Goal: Task Accomplishment & Management: Manage account settings

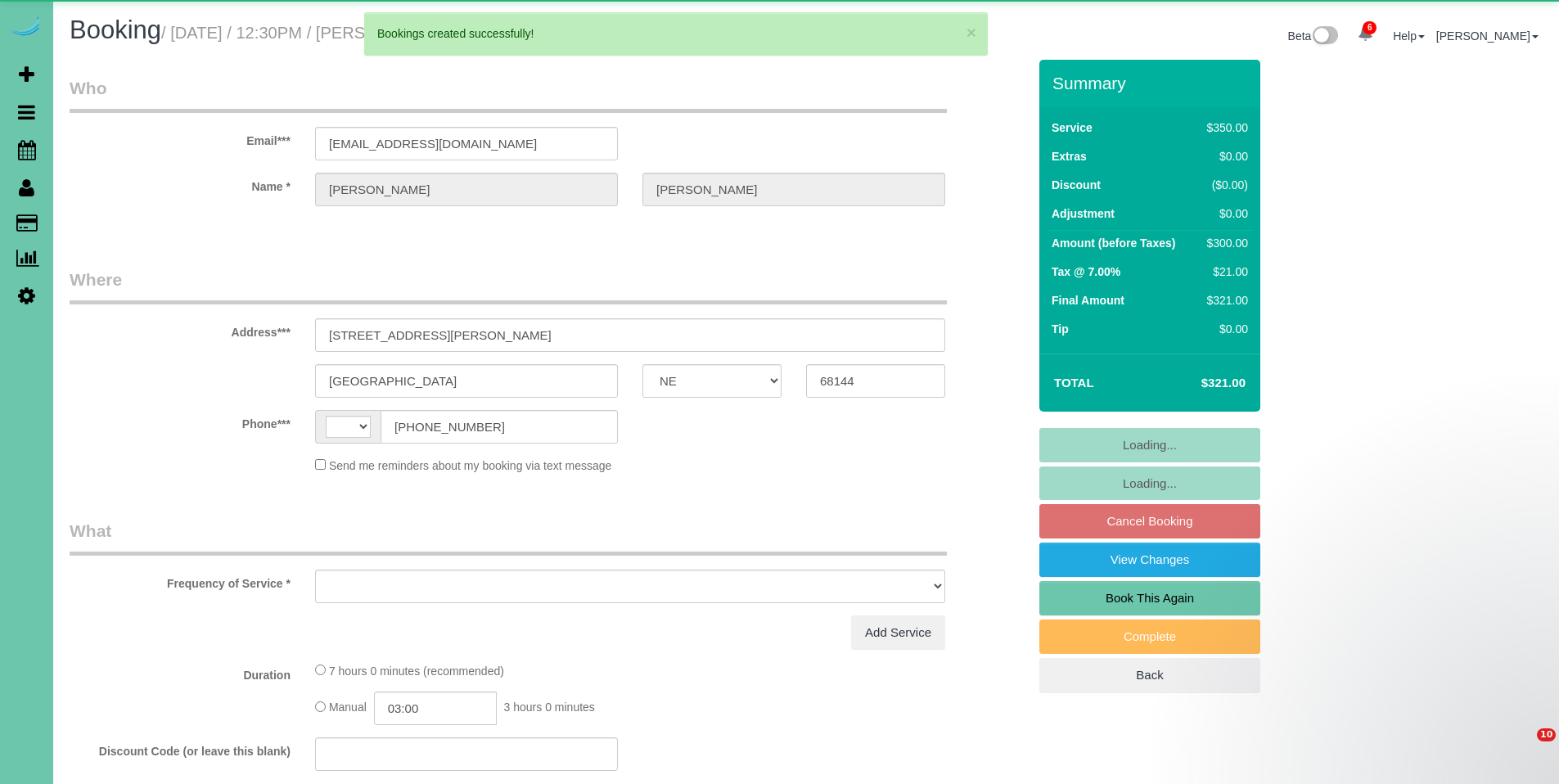
select select "NE"
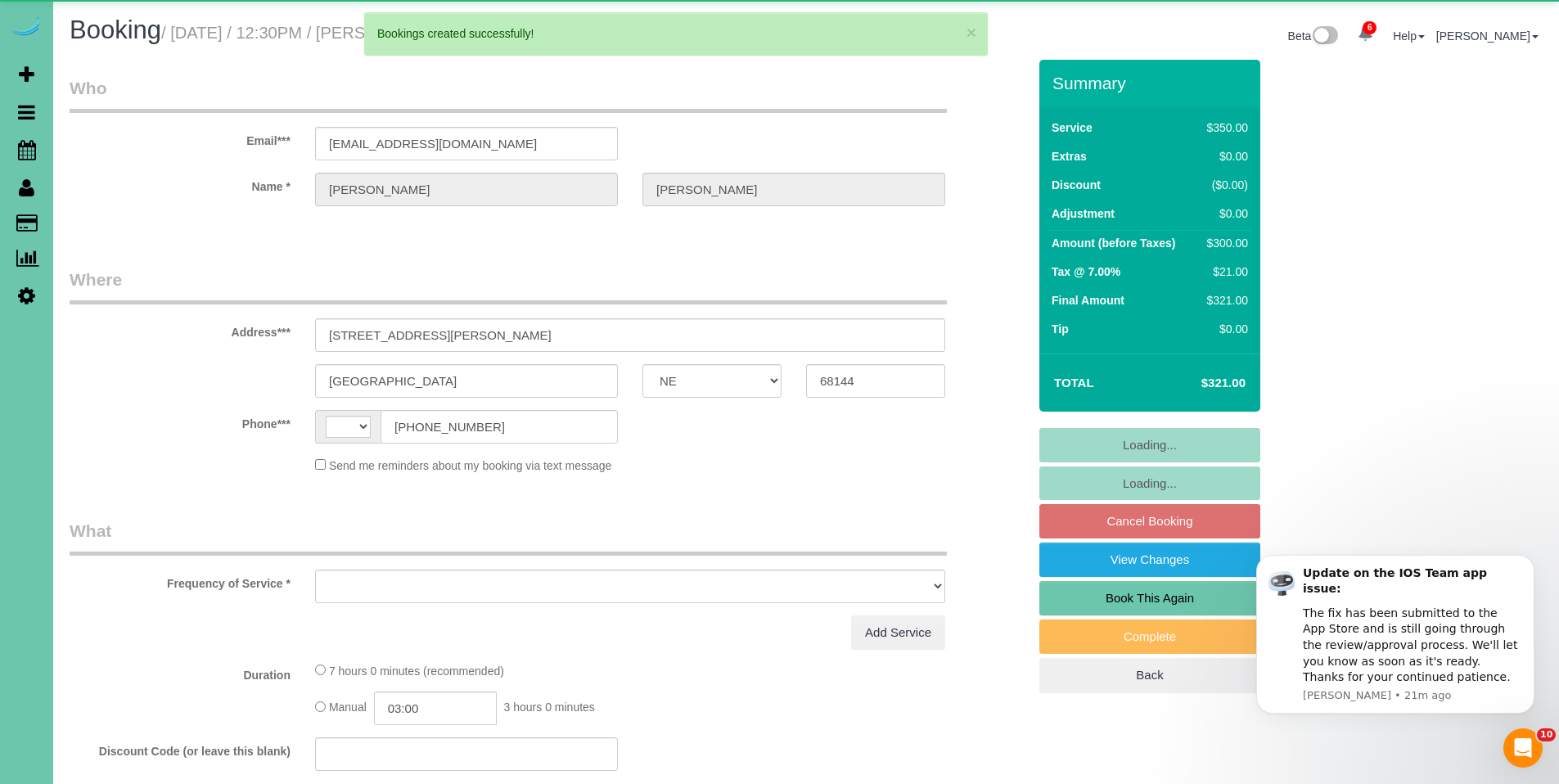
select select "string:US"
select select "object:6584"
select select "string:fspay-25e5d6af-c806-46f4-839f-d856ca5428a2"
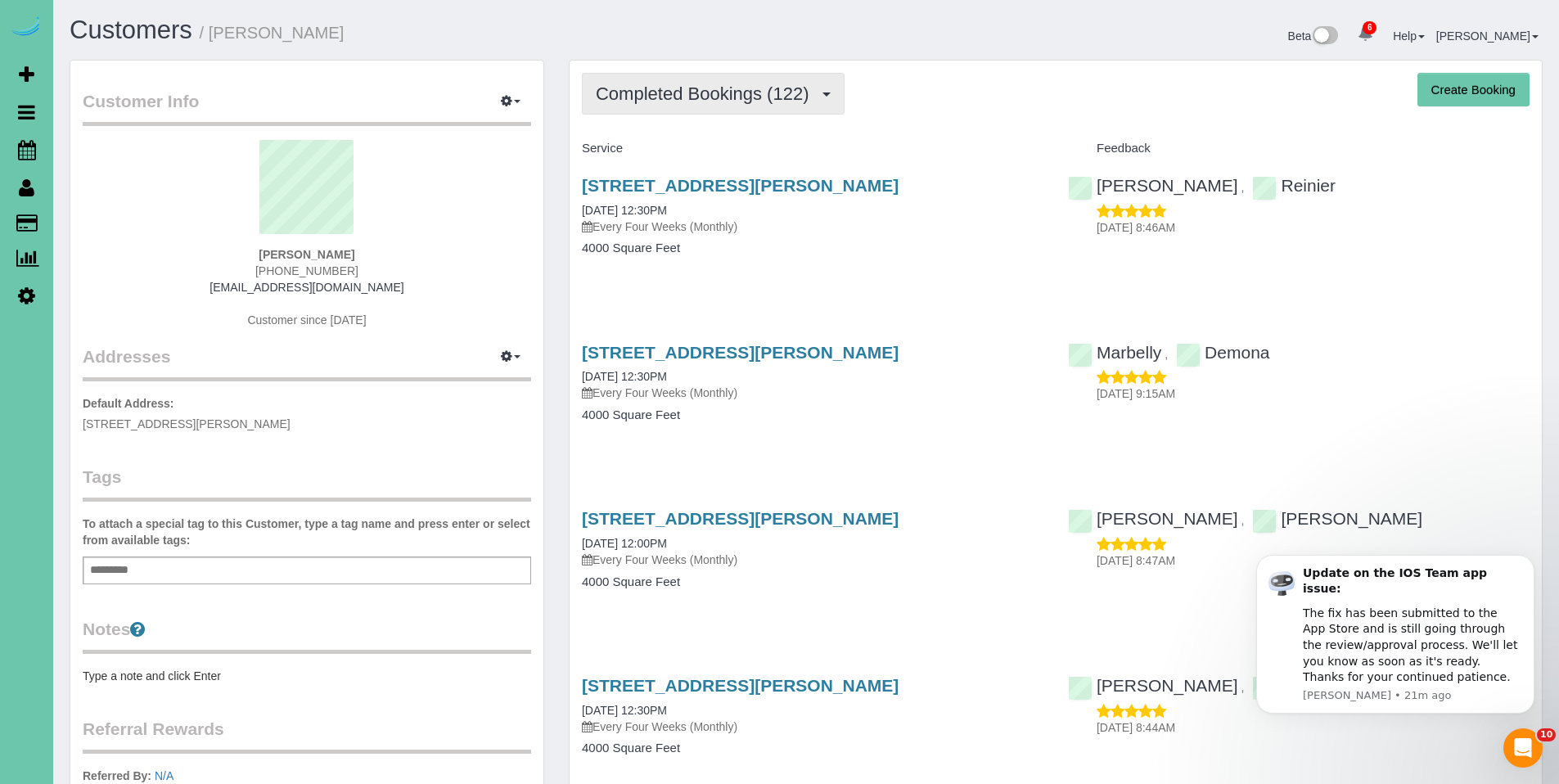
click at [683, 87] on span "Completed Bookings (122)" at bounding box center [706, 93] width 221 height 20
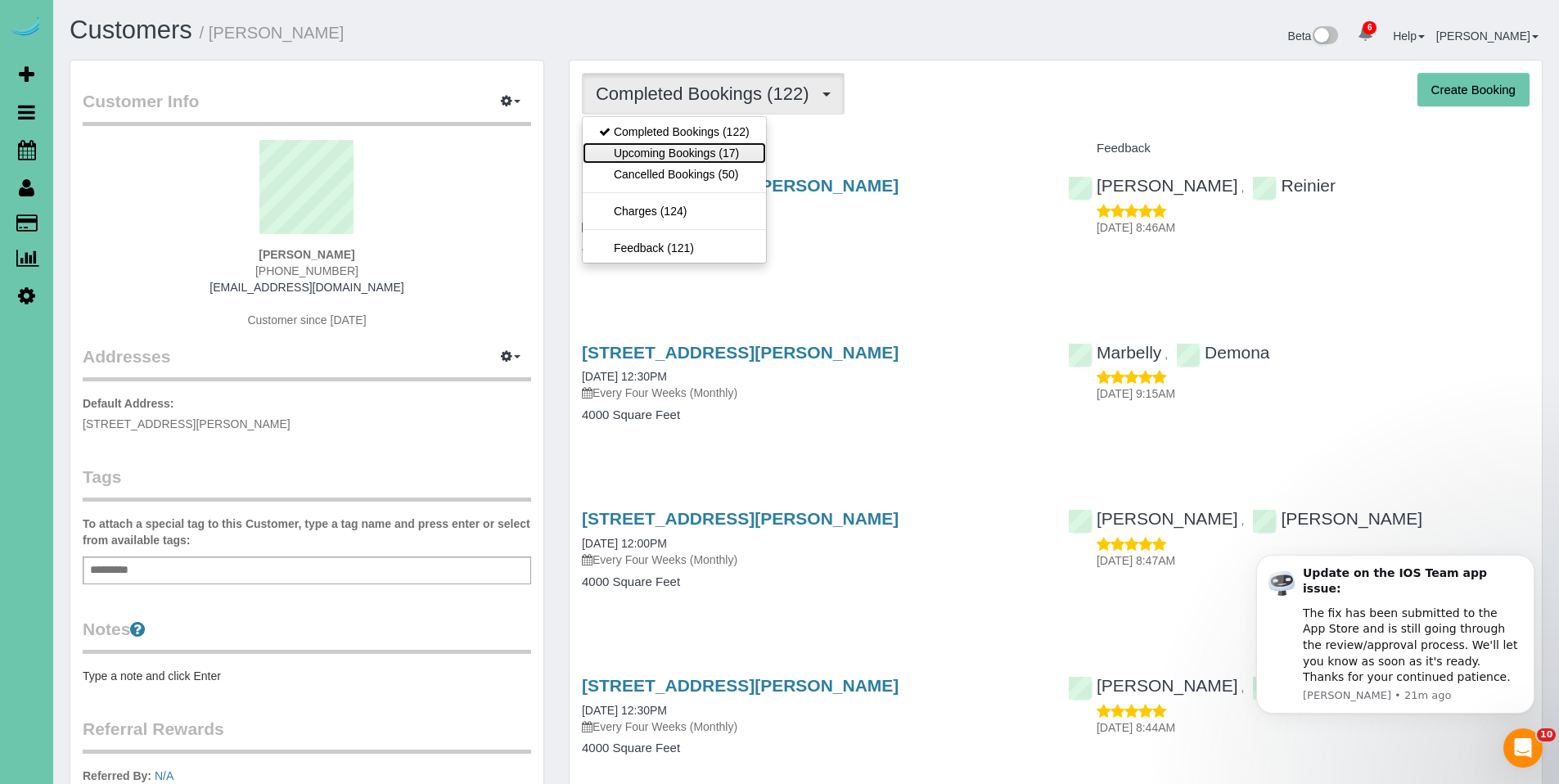
click at [699, 150] on link "Upcoming Bookings (17)" at bounding box center [674, 153] width 183 height 21
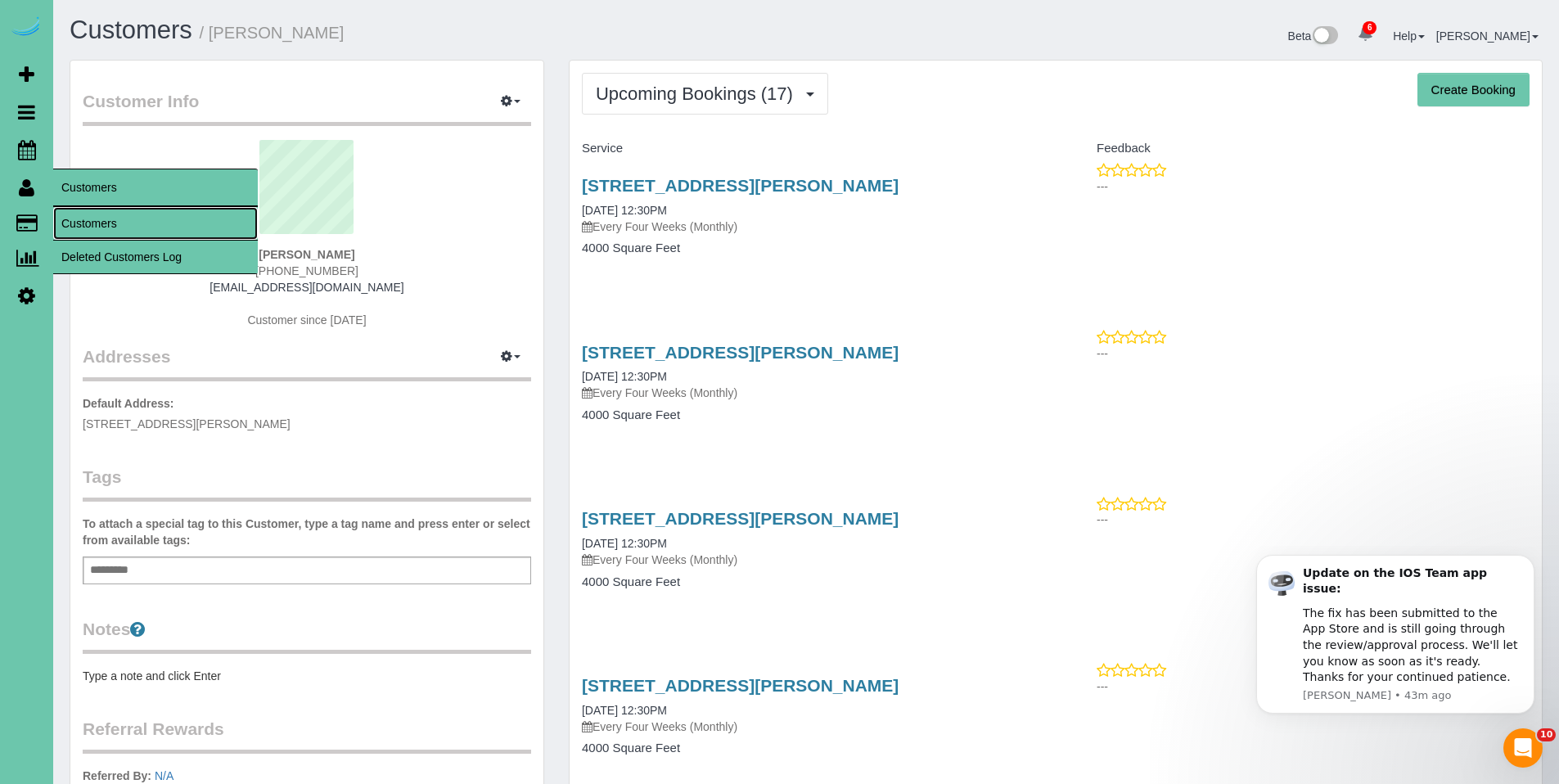
click at [93, 215] on link "Customers" at bounding box center [156, 223] width 205 height 33
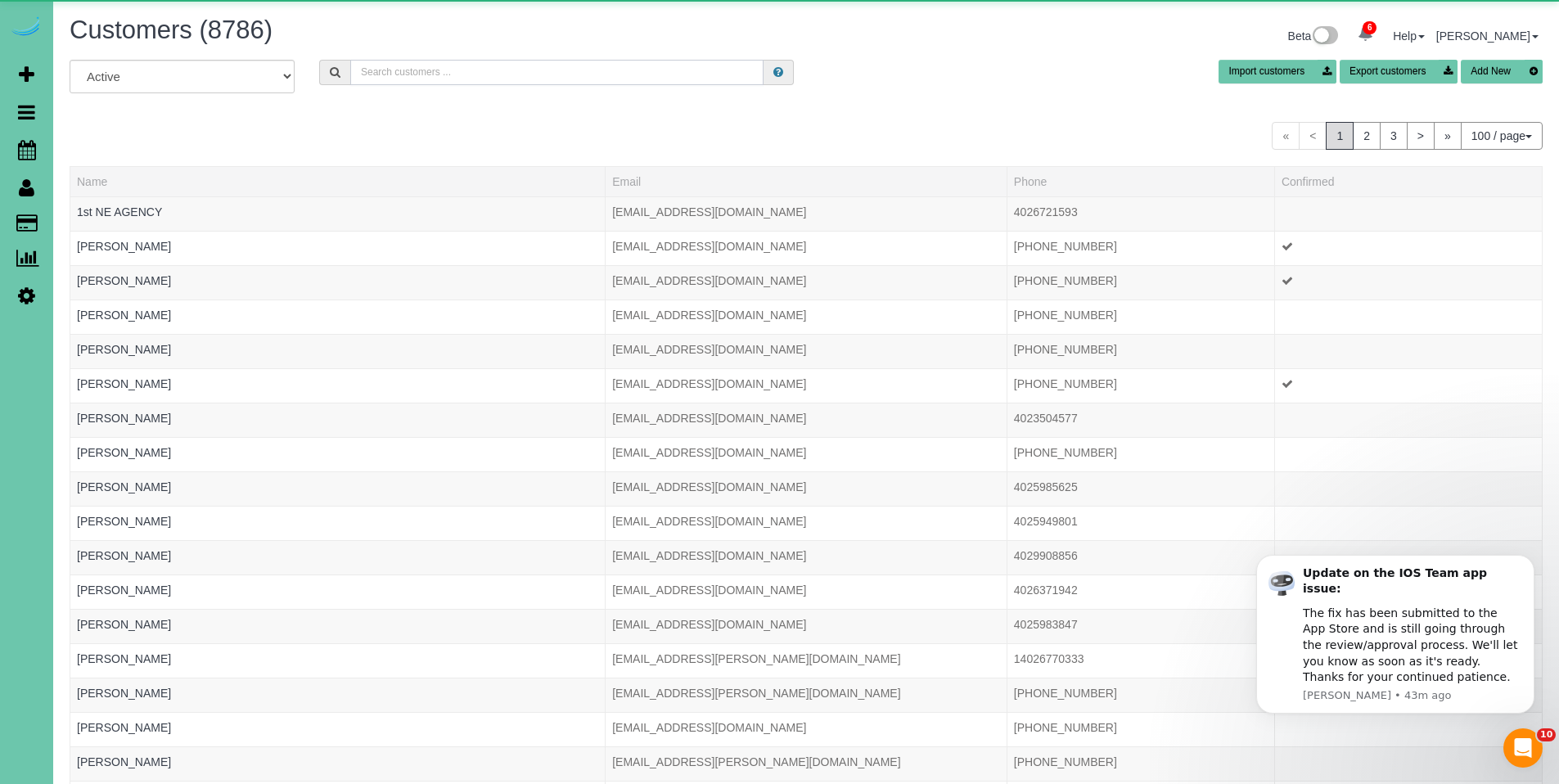
click at [471, 73] on input "text" at bounding box center [557, 72] width 414 height 26
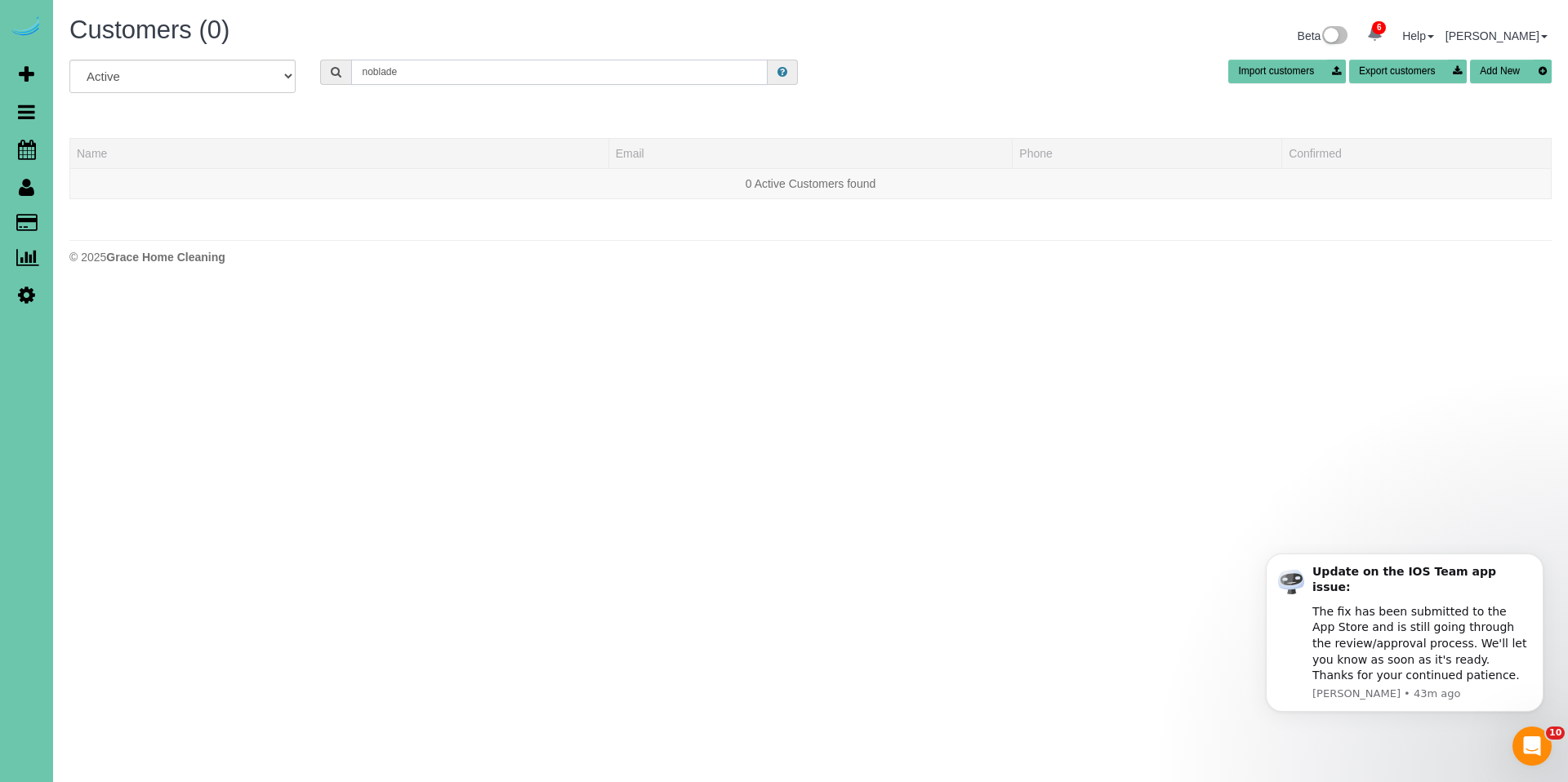
type input "noblade"
drag, startPoint x: 437, startPoint y: 85, endPoint x: 296, endPoint y: 47, distance: 146.0
click at [296, 47] on div "Customers (0) Beta 6 Your Notifications You have 0 alerts × You have 1 to charg…" at bounding box center [810, 144] width 1514 height 289
drag, startPoint x: 418, startPoint y: 77, endPoint x: 320, endPoint y: 70, distance: 98.2
click at [320, 70] on div "noblade" at bounding box center [559, 72] width 477 height 26
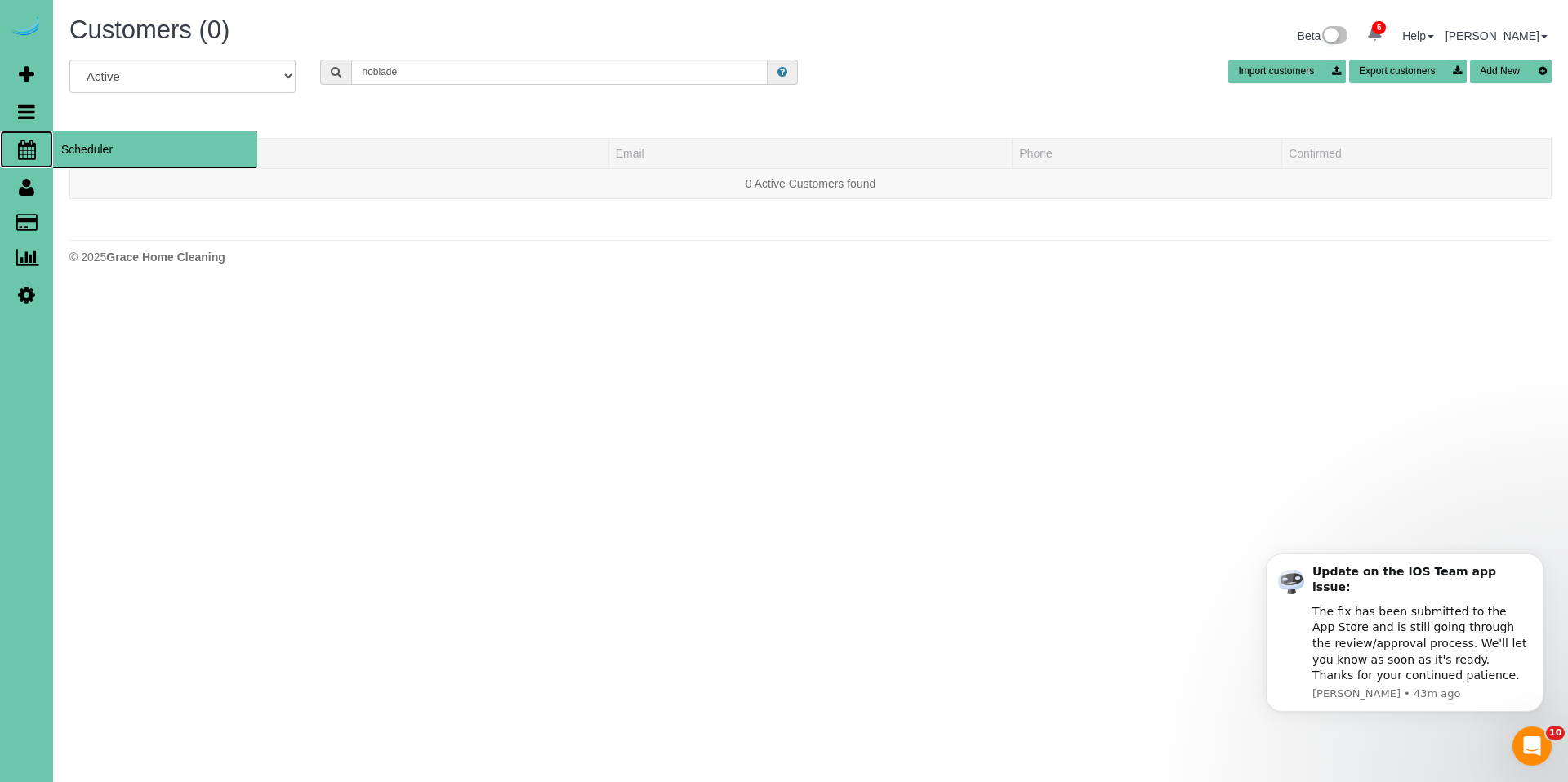
click at [81, 148] on span "Scheduler" at bounding box center [155, 149] width 204 height 37
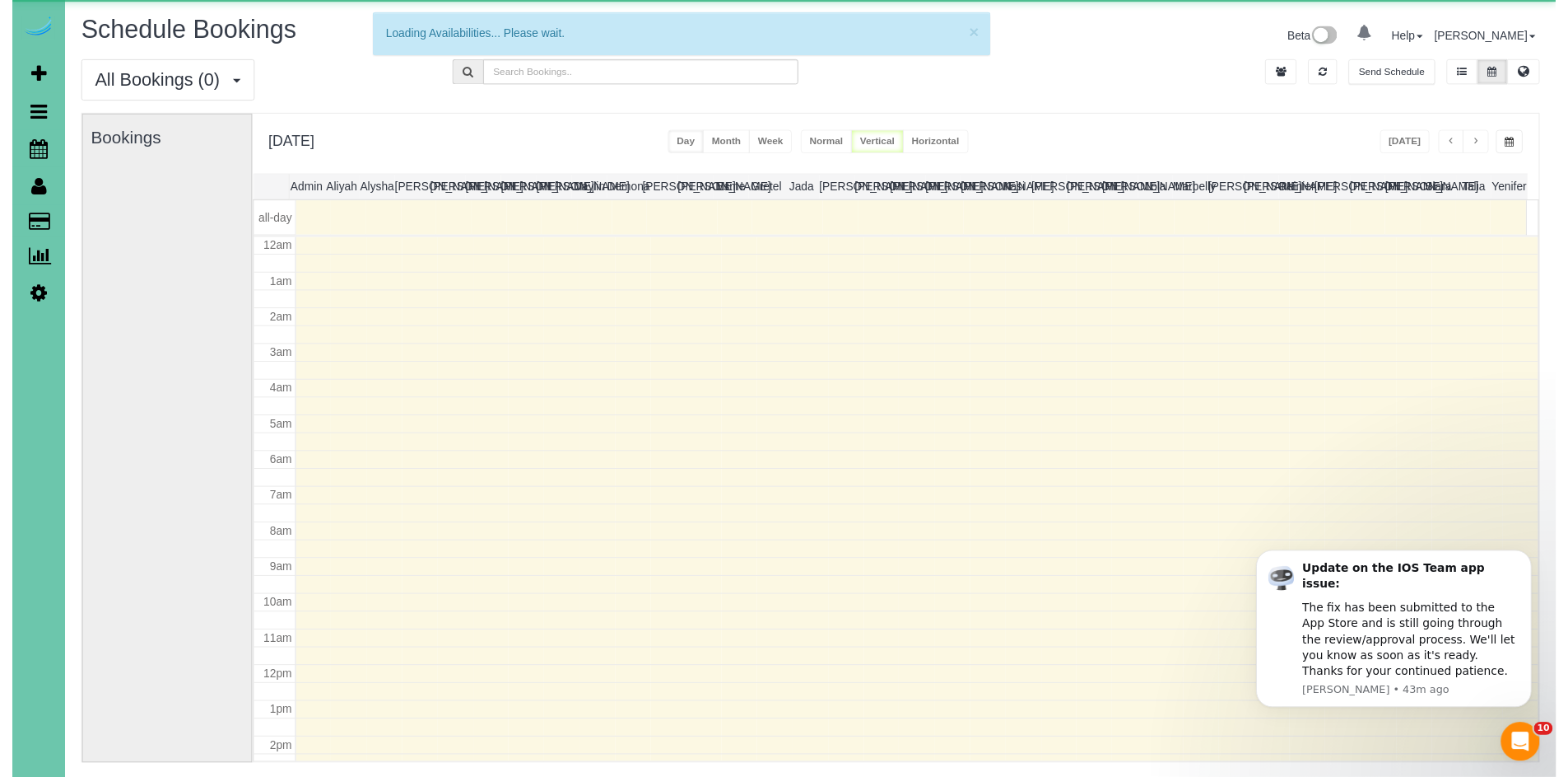
scroll to position [218, 0]
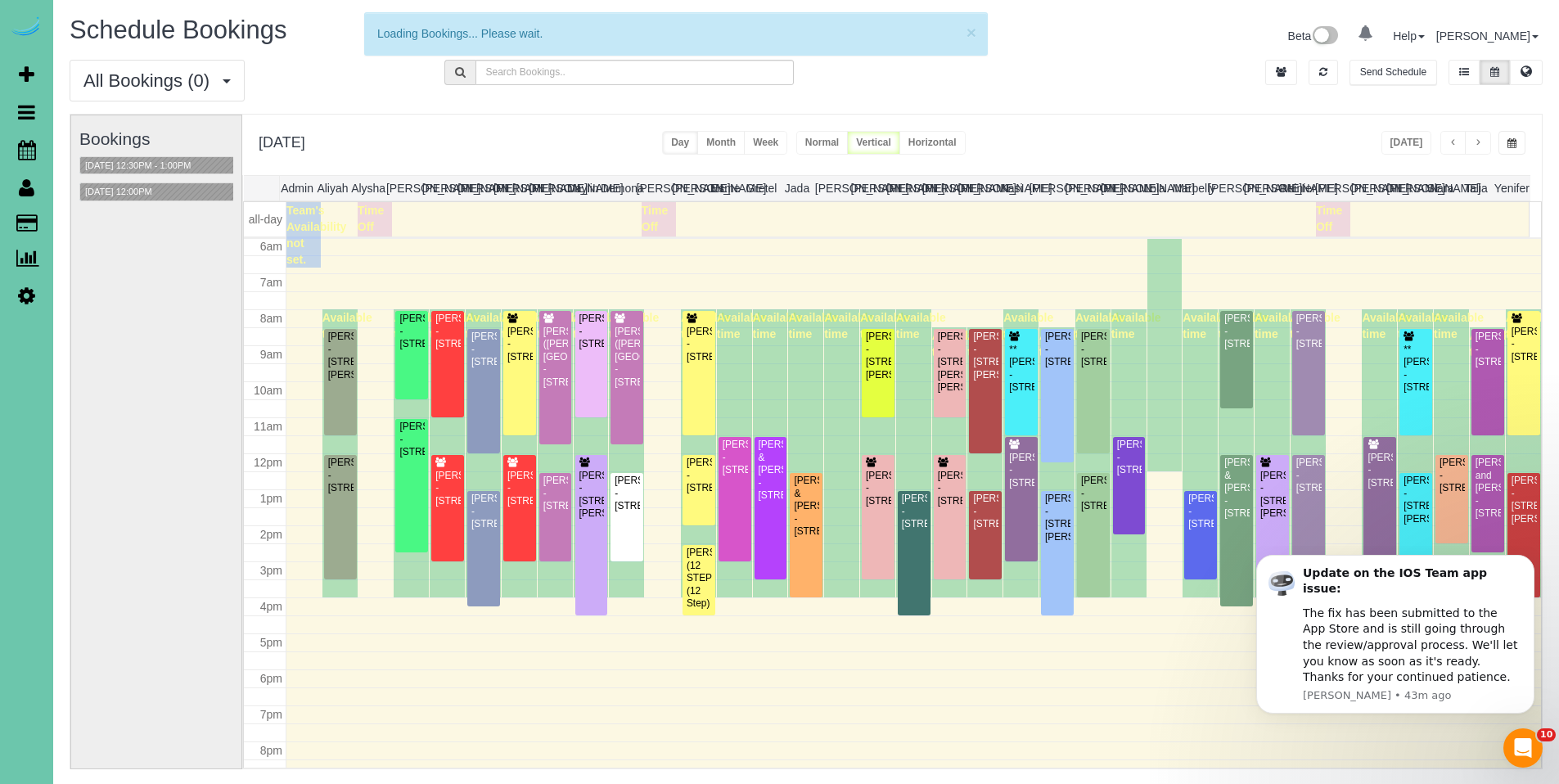
click at [1521, 147] on button "button" at bounding box center [1512, 143] width 27 height 24
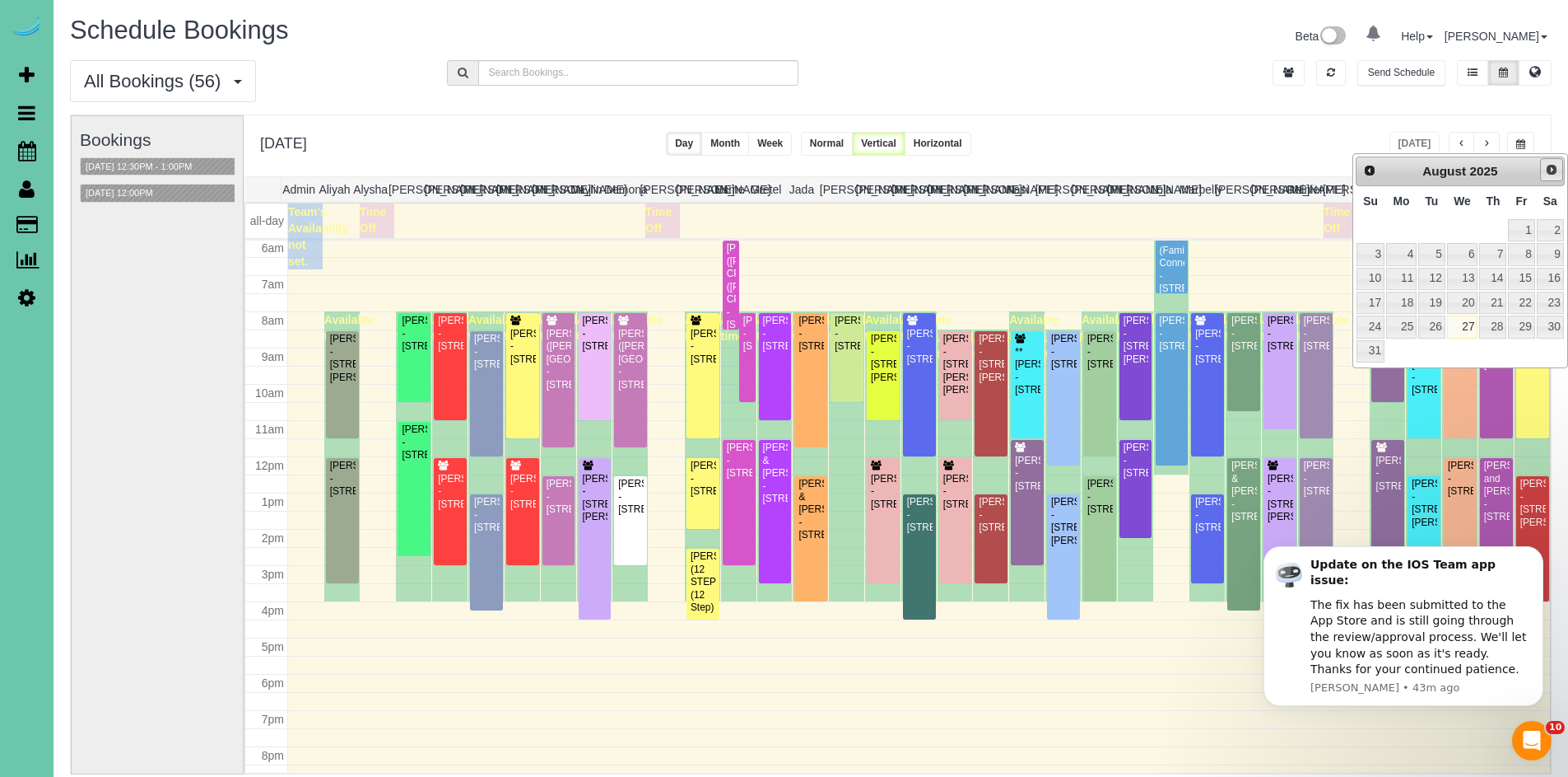
click at [1554, 173] on span "Next" at bounding box center [1551, 169] width 13 height 13
click at [1401, 283] on link "15" at bounding box center [1401, 279] width 30 height 22
type input "**********"
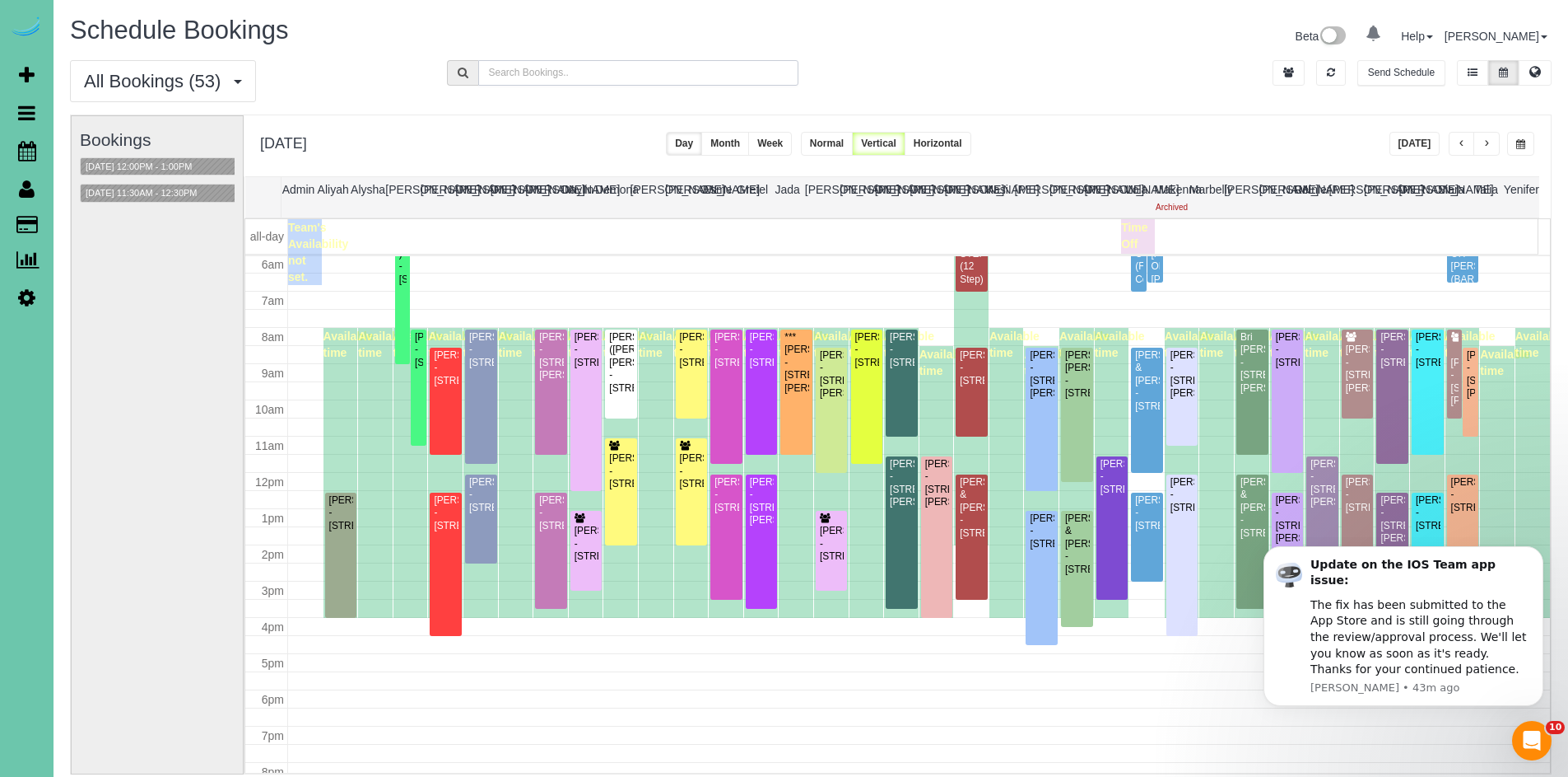
click at [591, 64] on input "text" at bounding box center [639, 73] width 321 height 26
type input "Norb"
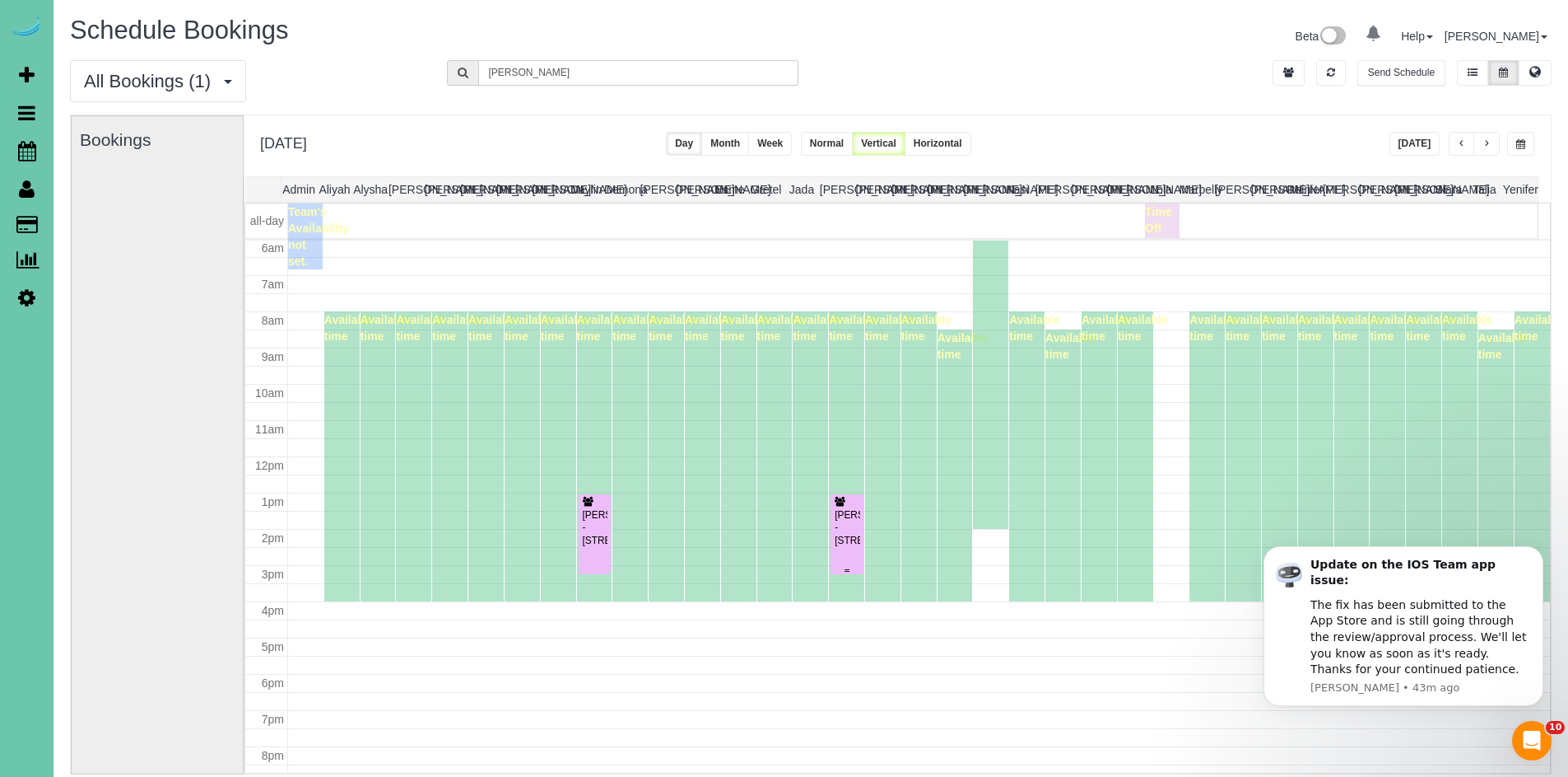
click at [837, 542] on div "Kristy Norblade - 7978 Shadow Lake Dr, Papillion, NE 68046" at bounding box center [847, 528] width 27 height 38
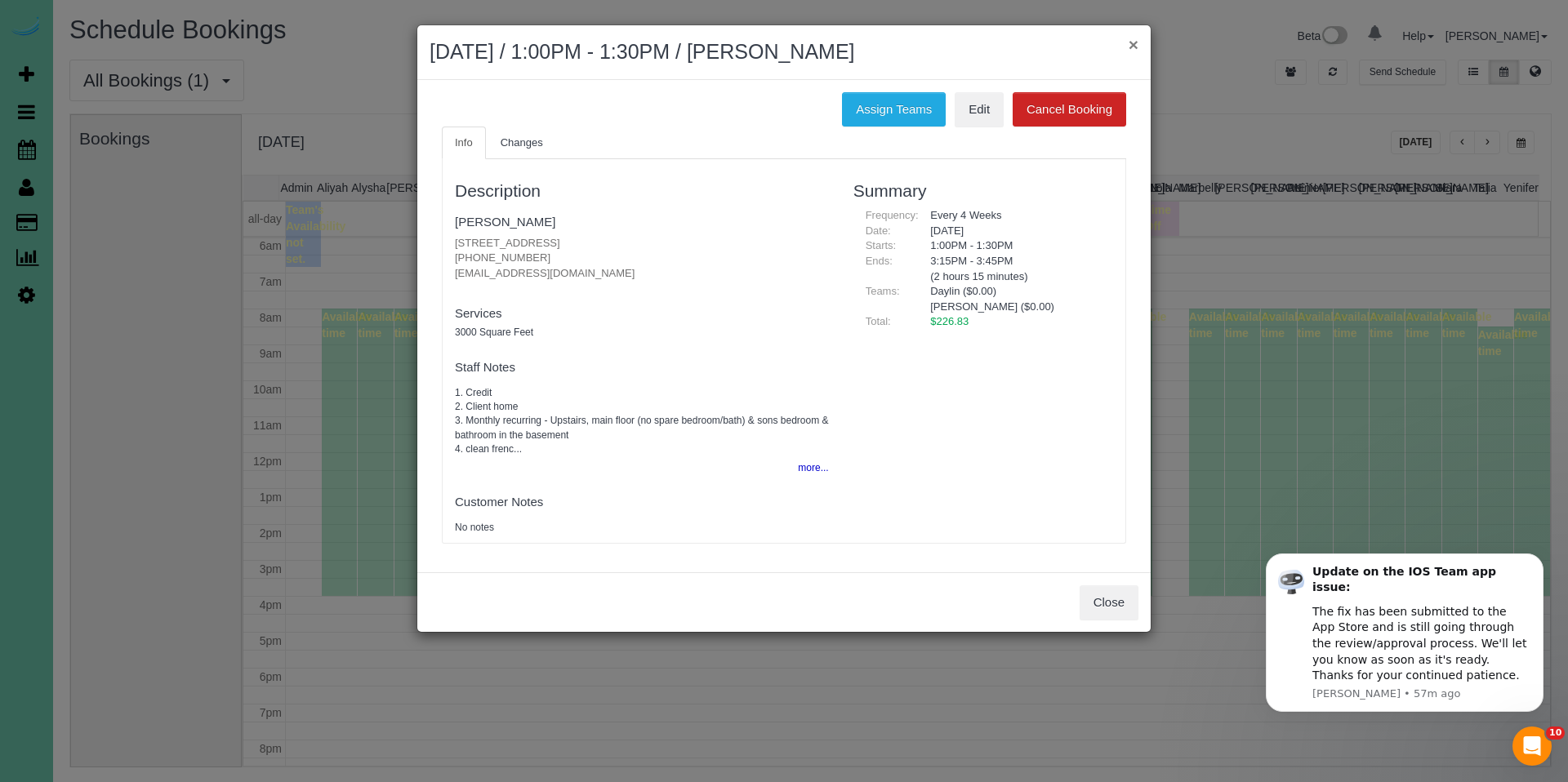
click at [1133, 44] on button "×" at bounding box center [1133, 44] width 10 height 17
click at [1133, 44] on div "× September 15, 2025 / 1:00PM - 1:30PM / Kristy Norblade Assign Teams Edit Canc…" at bounding box center [783, 328] width 735 height 608
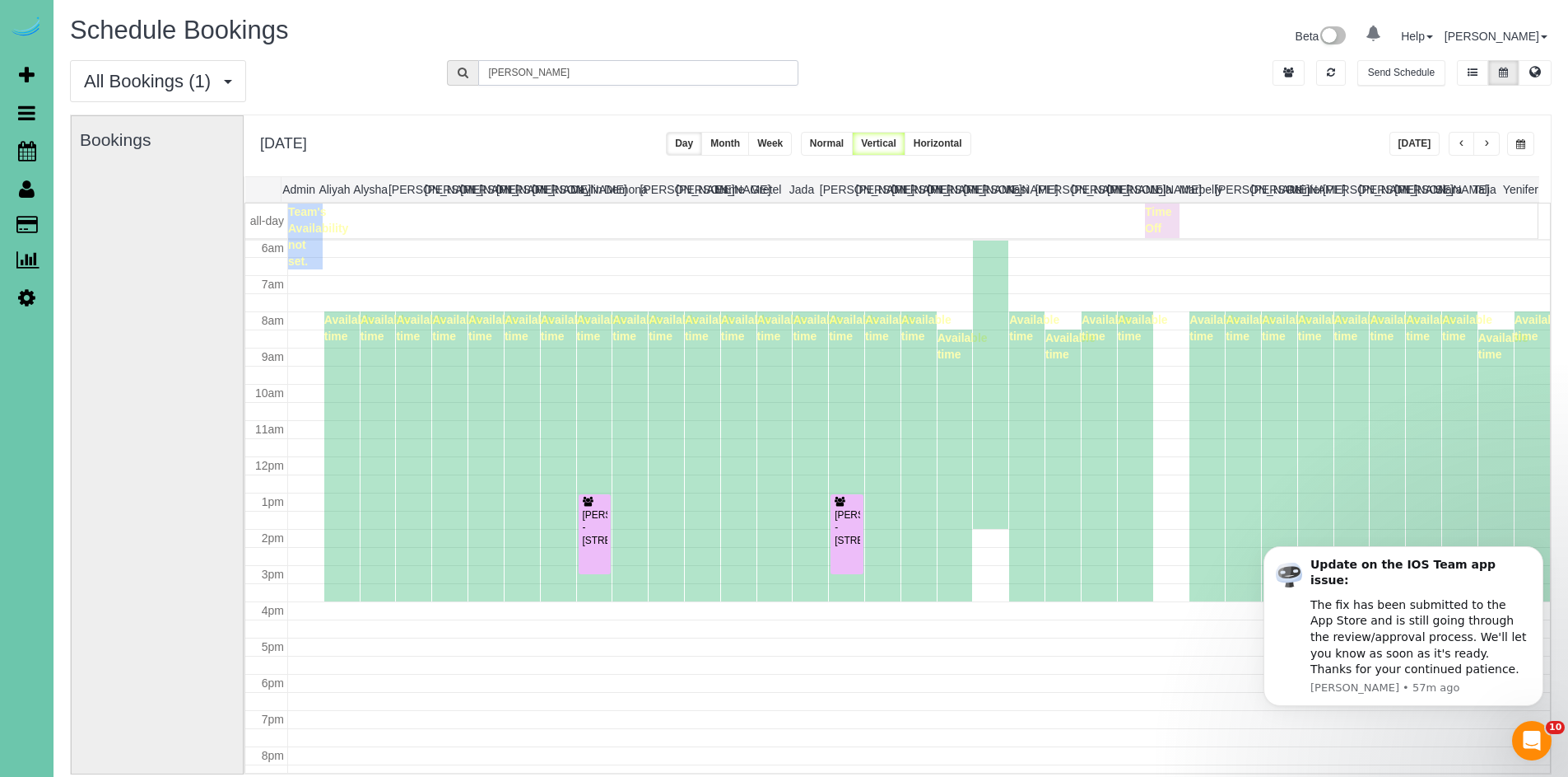
drag, startPoint x: 566, startPoint y: 73, endPoint x: 433, endPoint y: 63, distance: 133.4
click at [433, 63] on div "All Bookings (1) All Bookings Unassigned Bookings Recurring Bookings New Custom…" at bounding box center [811, 87] width 1506 height 54
click at [1337, 71] on button "button" at bounding box center [1331, 73] width 29 height 26
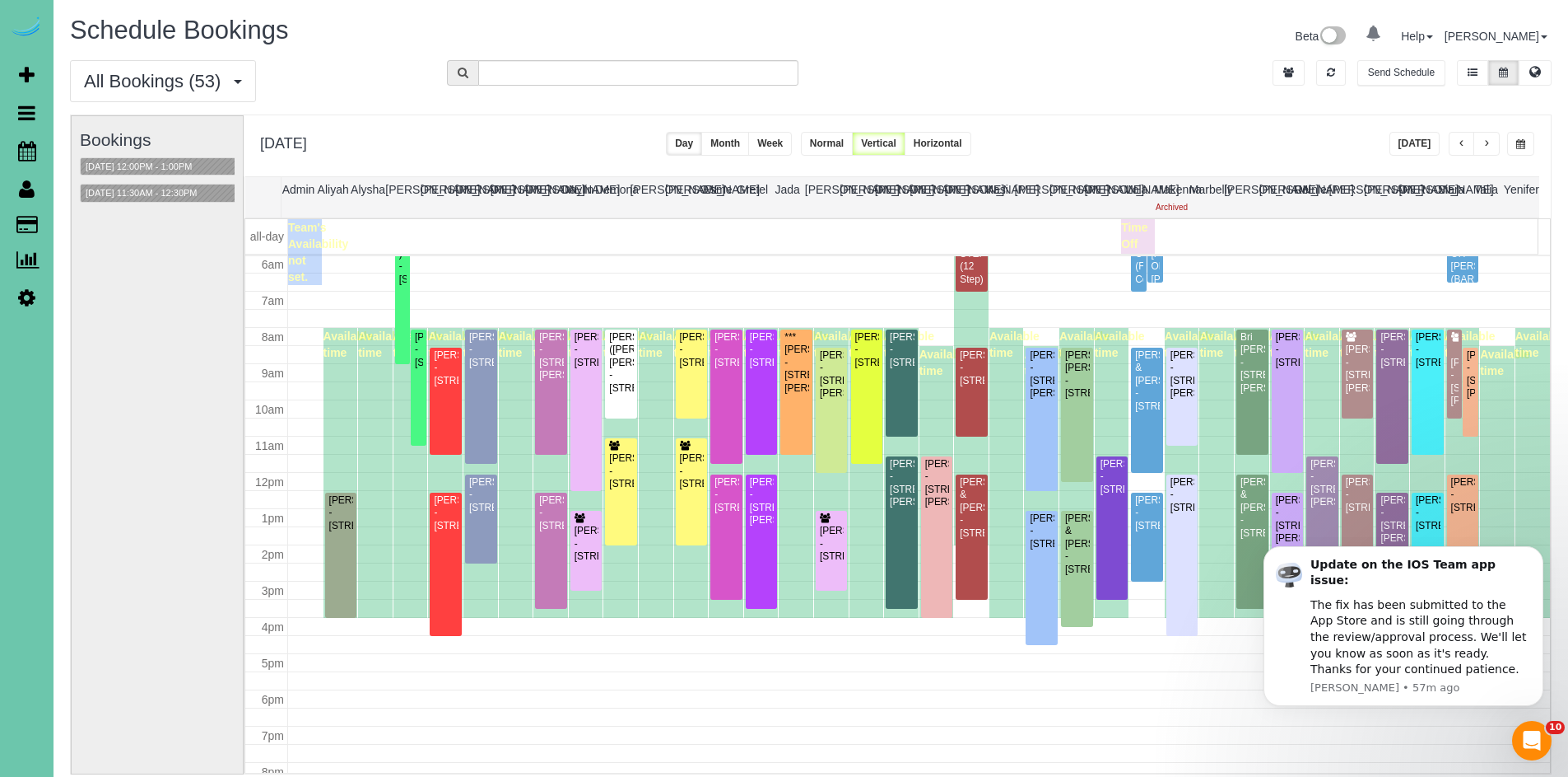
click at [1523, 147] on span "button" at bounding box center [1521, 144] width 9 height 10
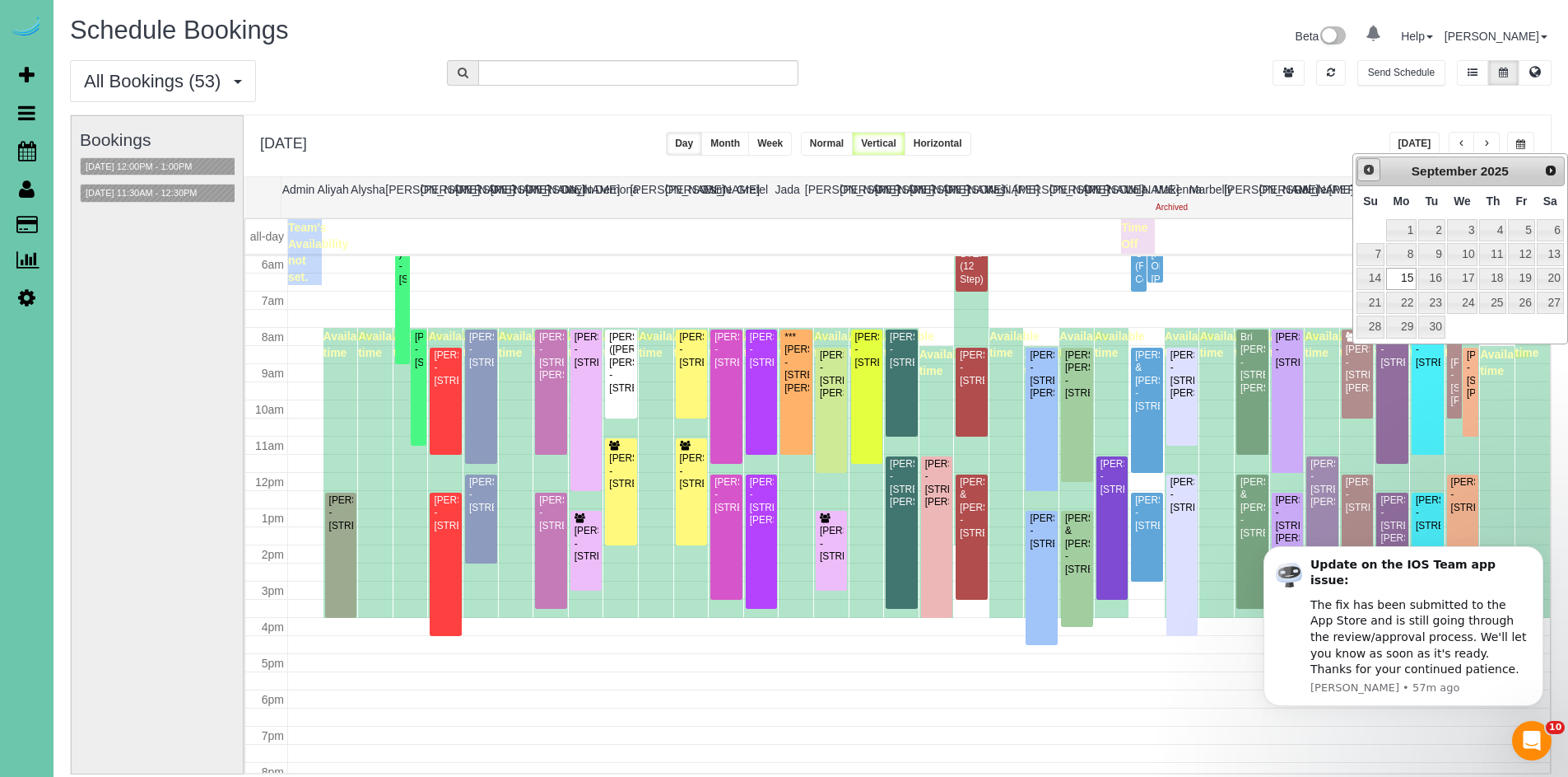
click at [1366, 169] on span "Prev" at bounding box center [1368, 169] width 13 height 13
click at [1460, 332] on link "27" at bounding box center [1463, 327] width 31 height 22
type input "**********"
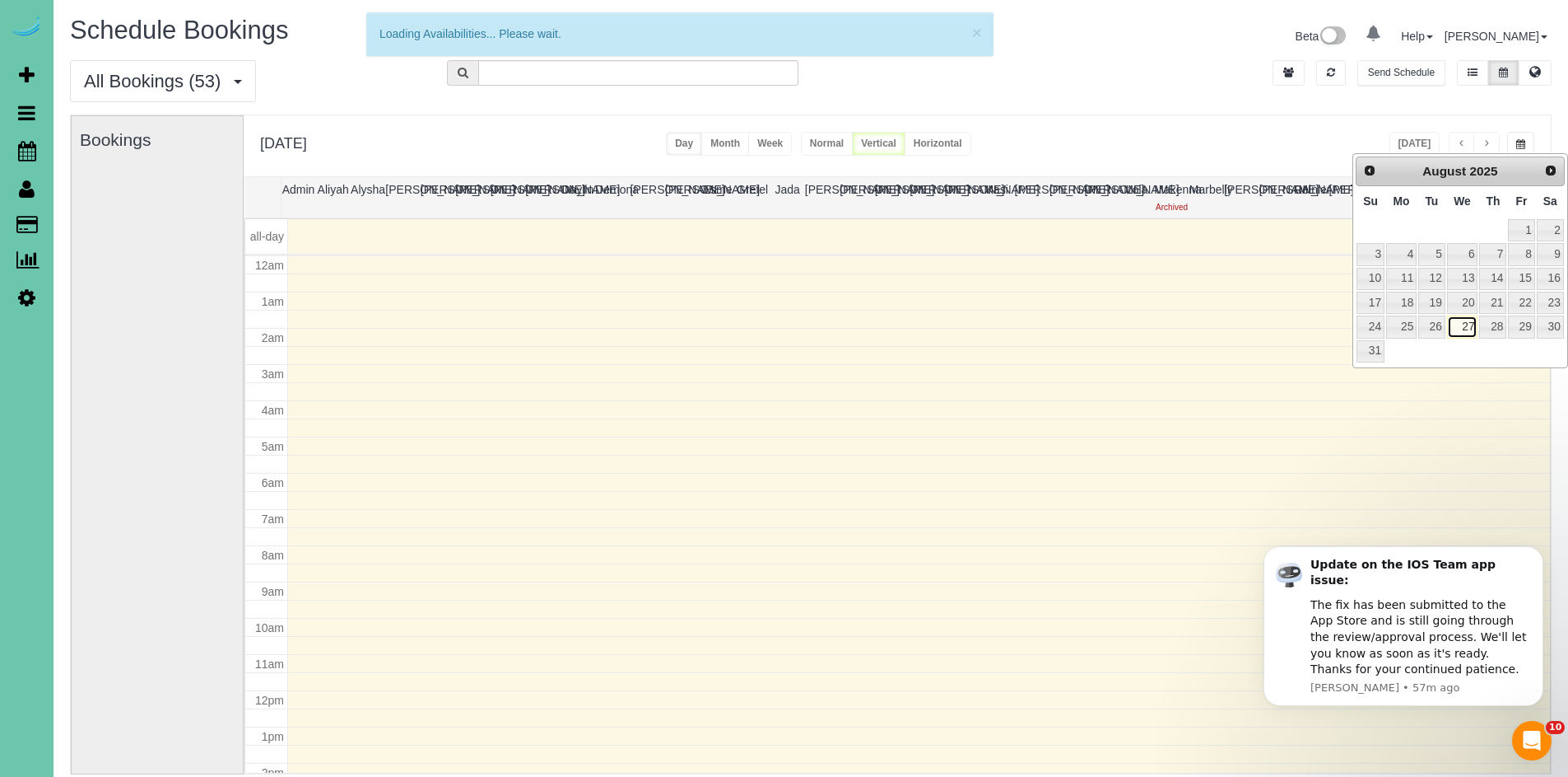
click at [1460, 332] on link "27" at bounding box center [1463, 327] width 31 height 22
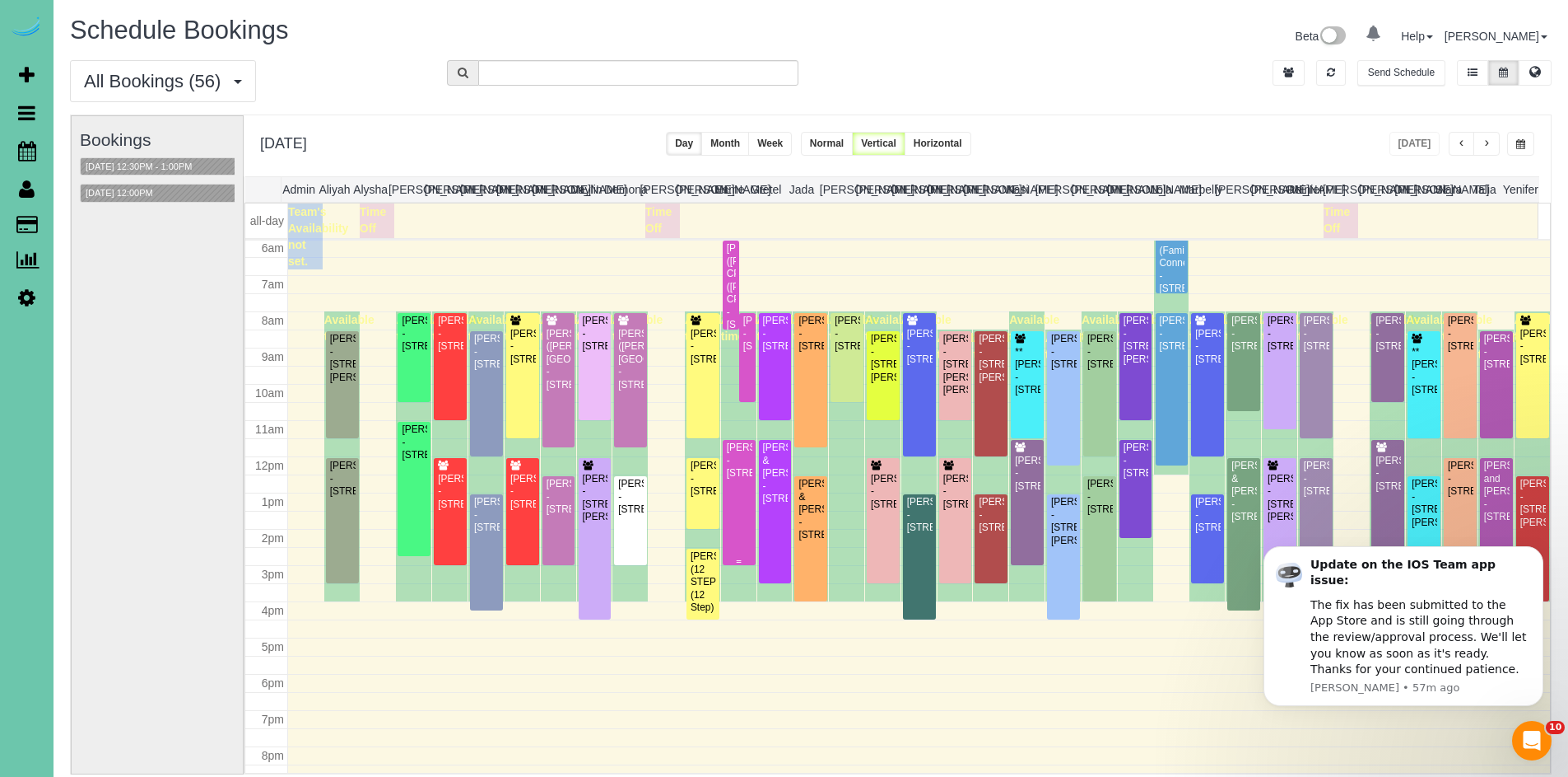
click at [738, 480] on div "Deborah Harper - 12106 S 208th Street, Gretna, NE 68028" at bounding box center [739, 459] width 27 height 38
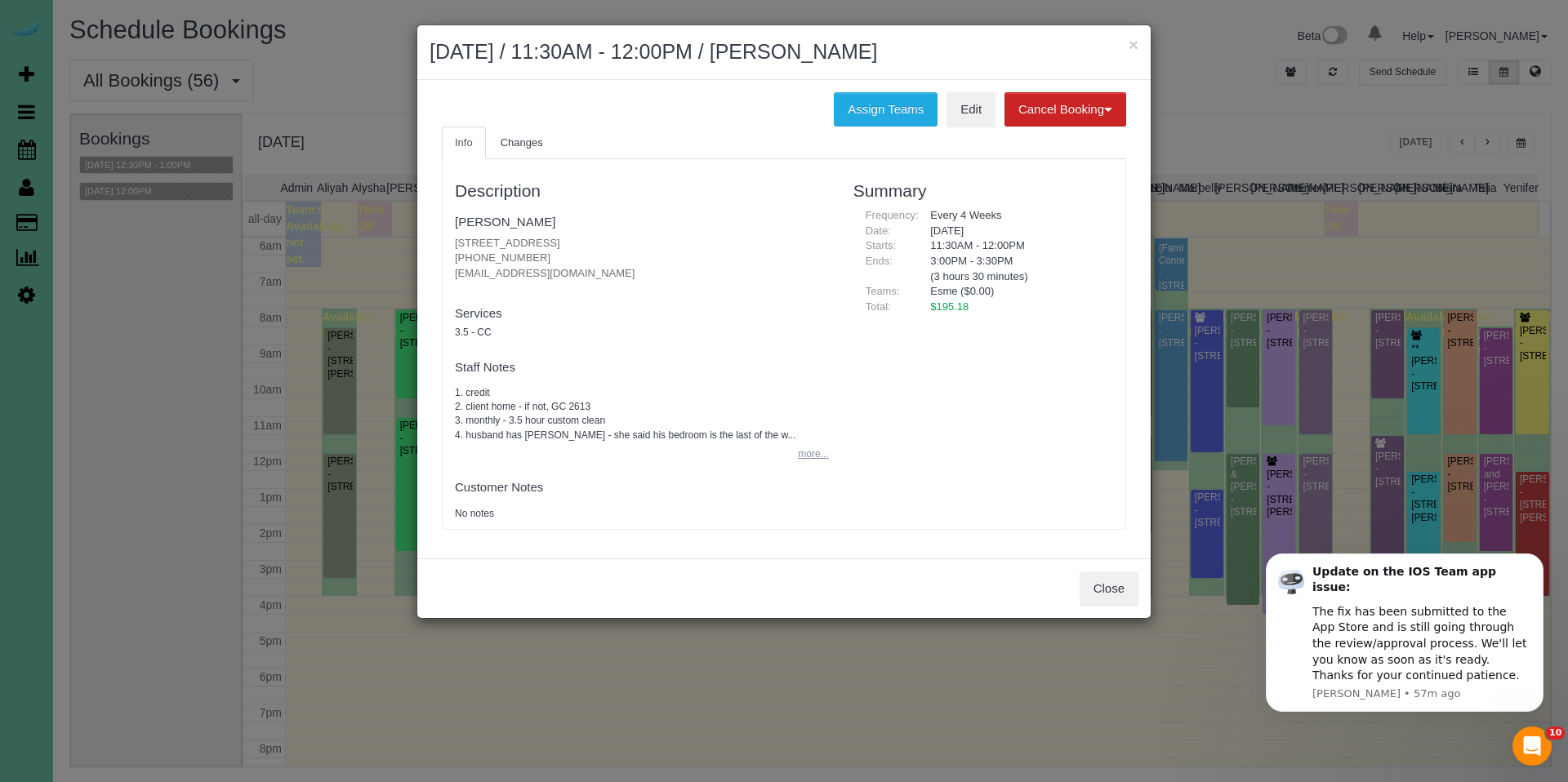
click at [807, 454] on button "more..." at bounding box center [808, 454] width 40 height 24
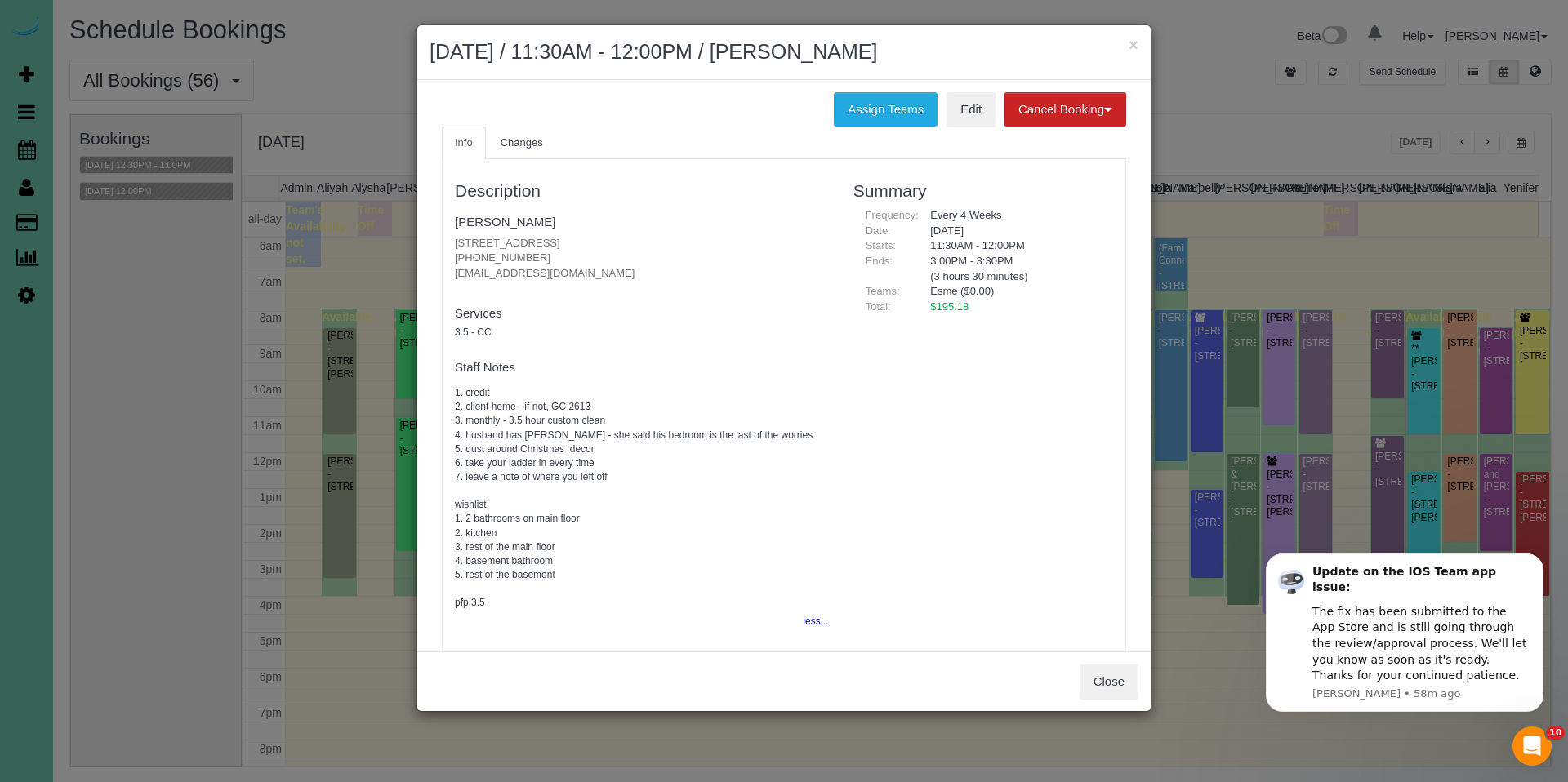
drag, startPoint x: 665, startPoint y: 245, endPoint x: 421, endPoint y: 221, distance: 245.2
click at [421, 221] on div "Assign Teams Edit Cancel Booking Without Fee With 100.00% Fee Info Changes Desc…" at bounding box center [783, 366] width 733 height 571
click at [1135, 47] on button "×" at bounding box center [1133, 44] width 10 height 17
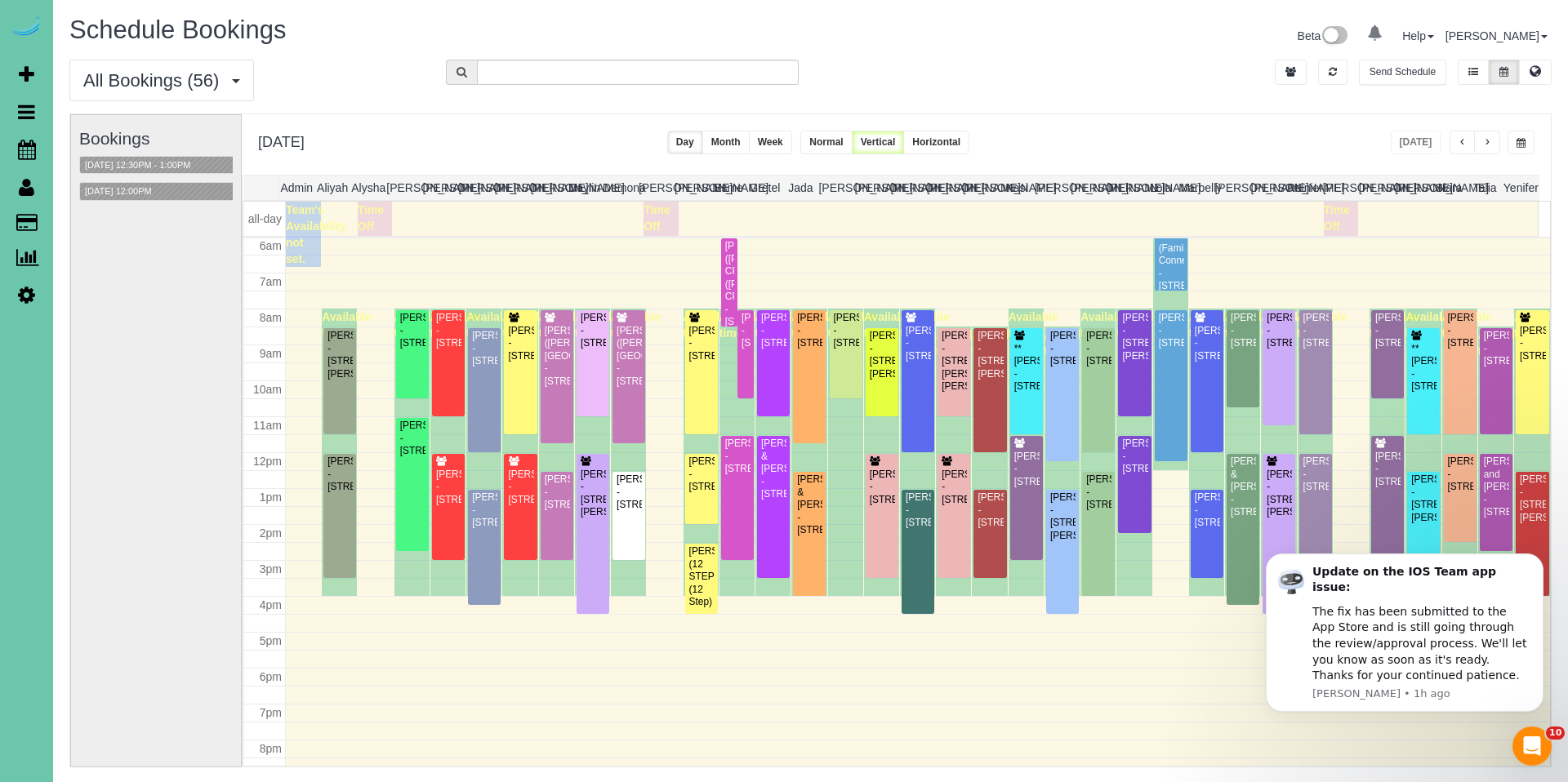
click at [1135, 47] on div "× August 27, 2025 / 11:30AM - 12:00PM / Deborah Harper Assign Teams Edit Cancel…" at bounding box center [783, 196] width 735 height 687
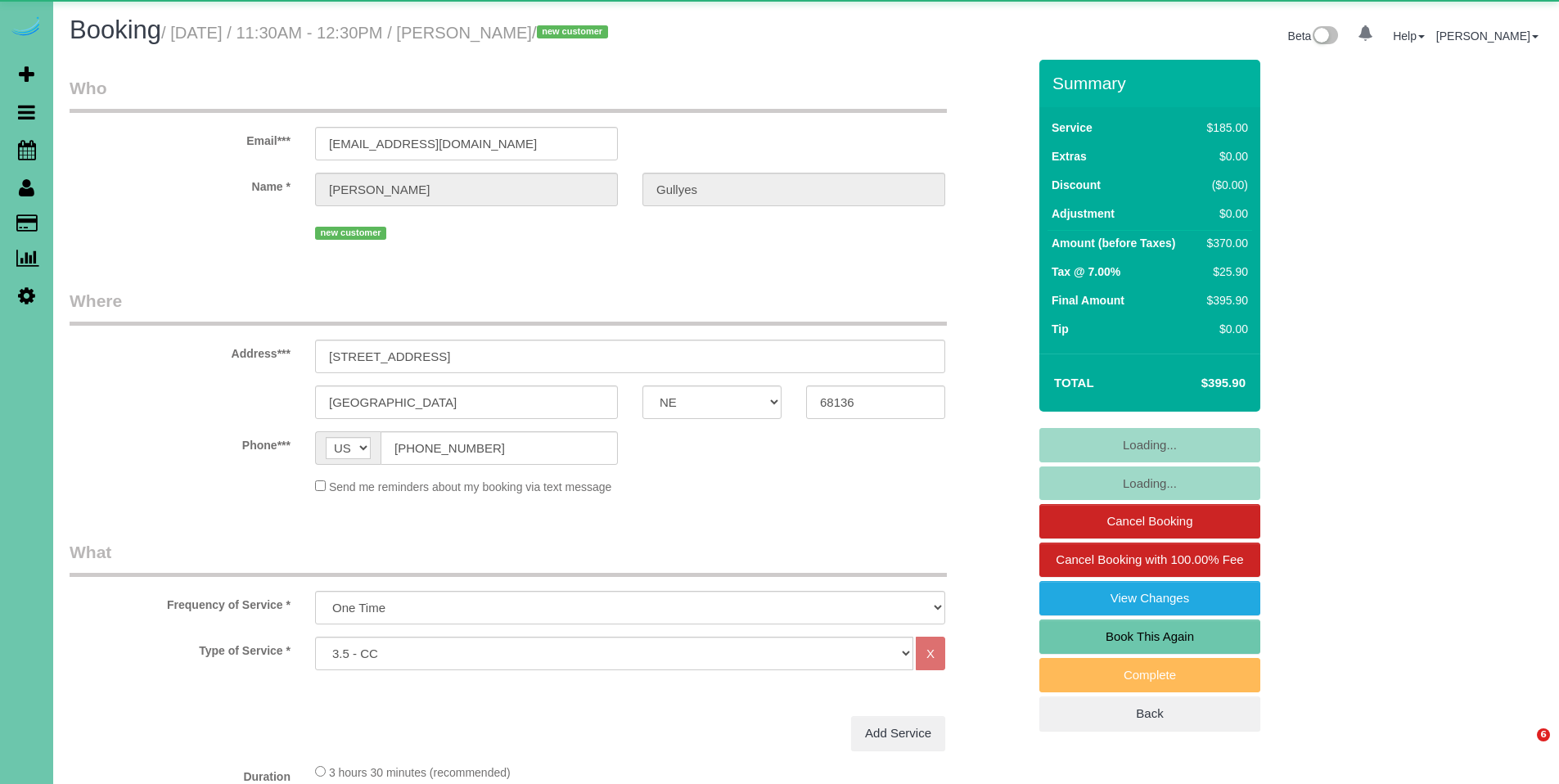
select select "NE"
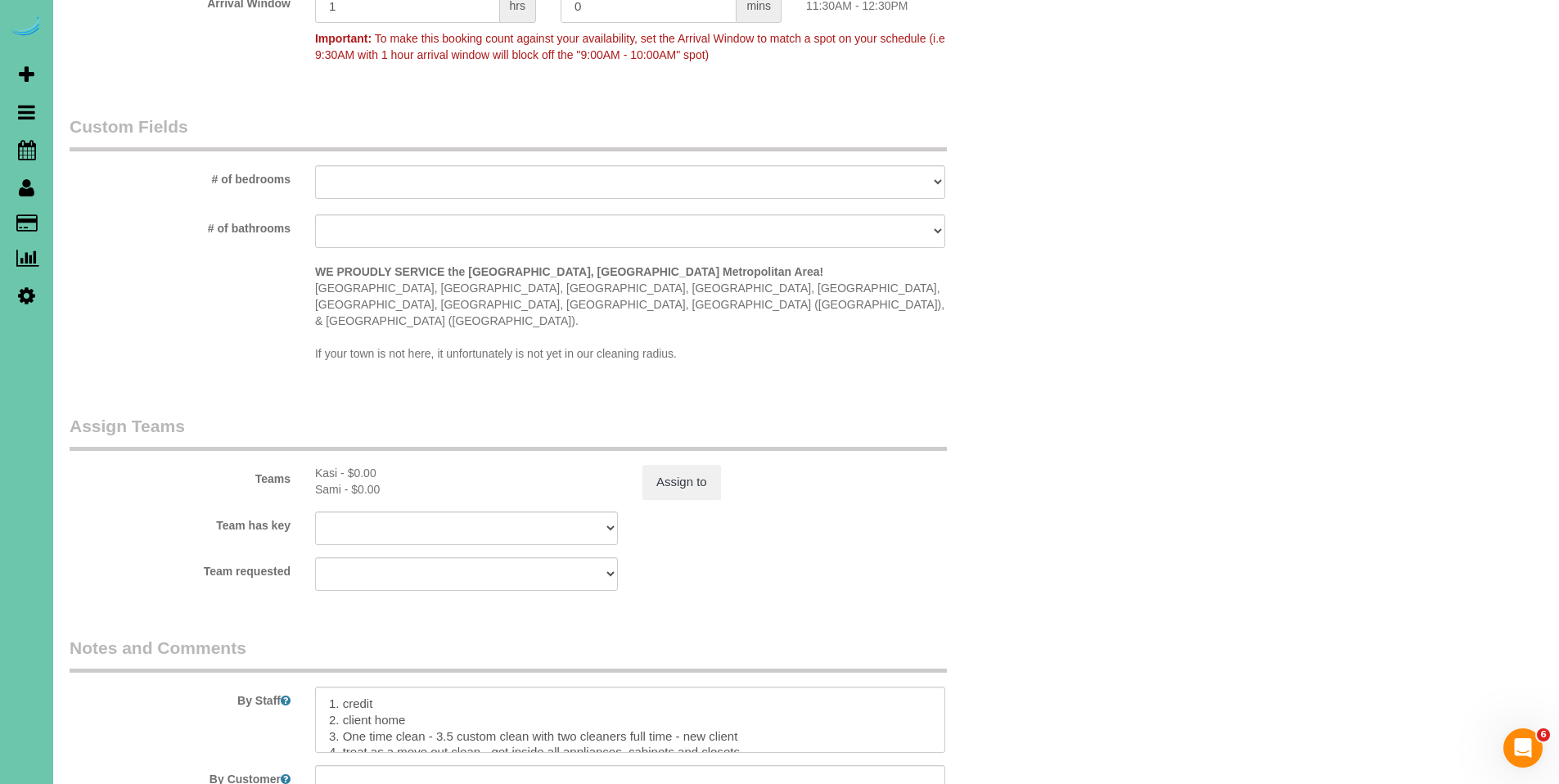
scroll to position [1556, 0]
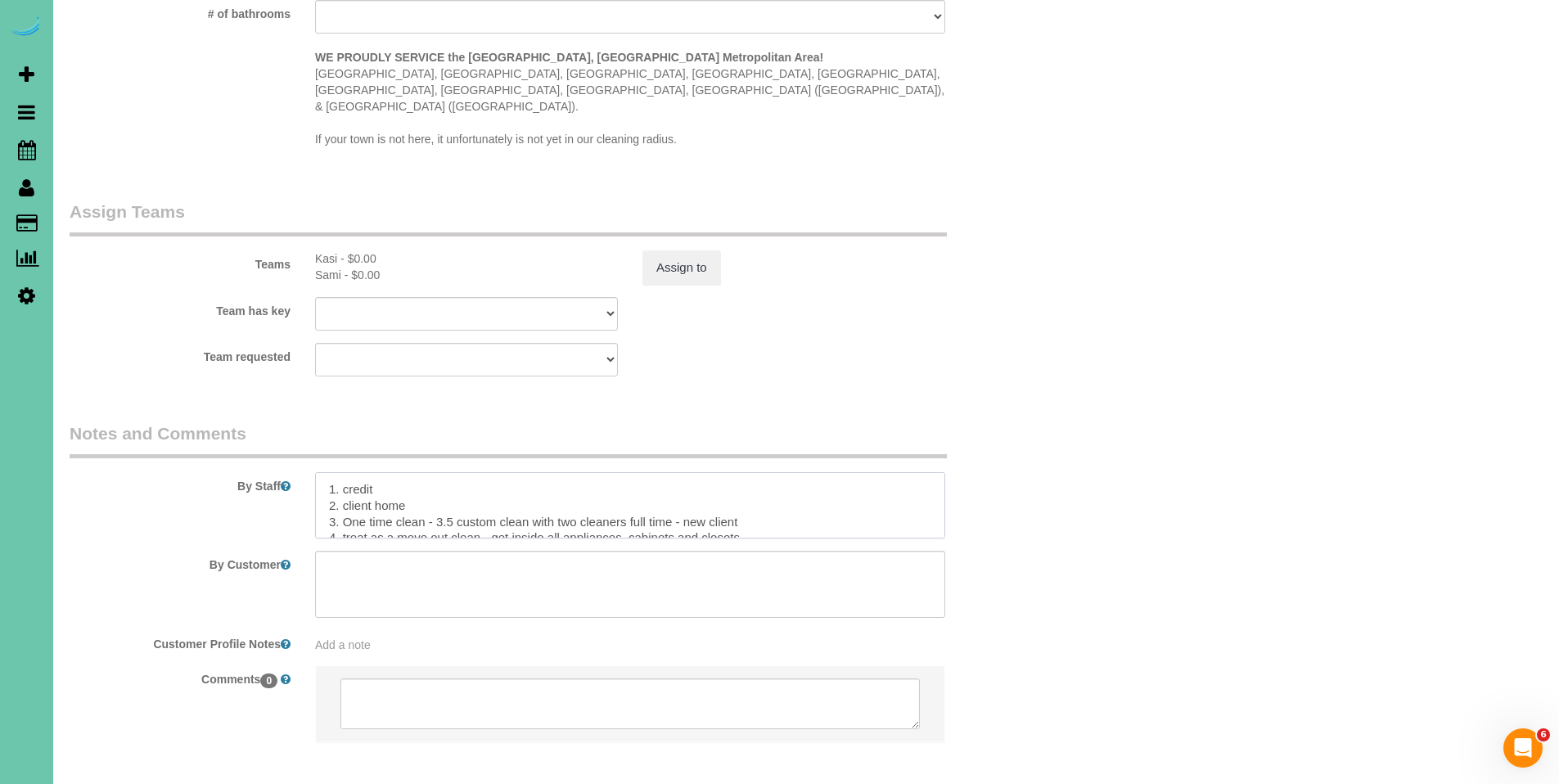
click at [415, 472] on textarea at bounding box center [629, 505] width 630 height 67
type textarea "1. credit 2. client home - Call office when you are on your way to contact clie…"
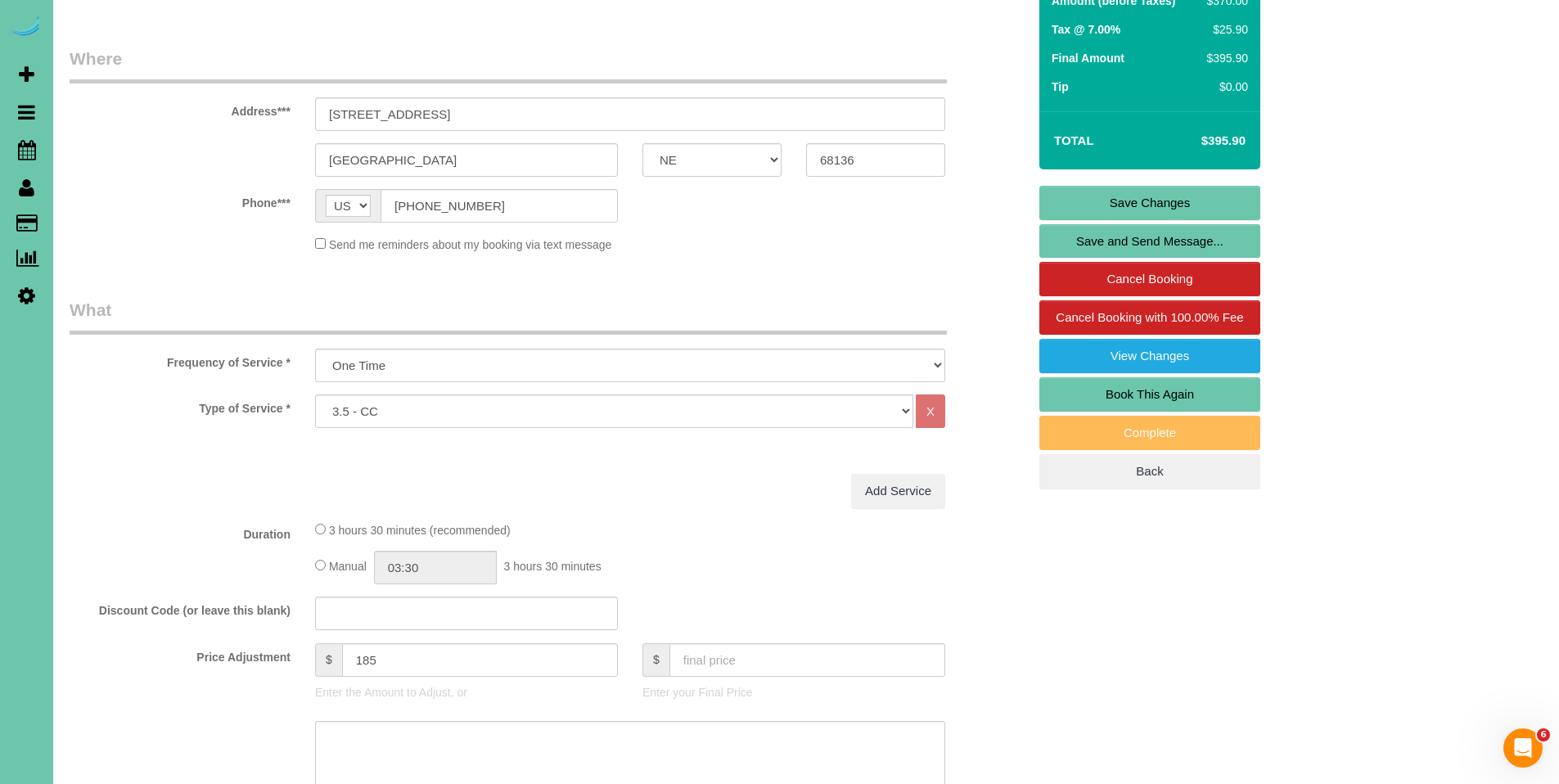
scroll to position [0, 0]
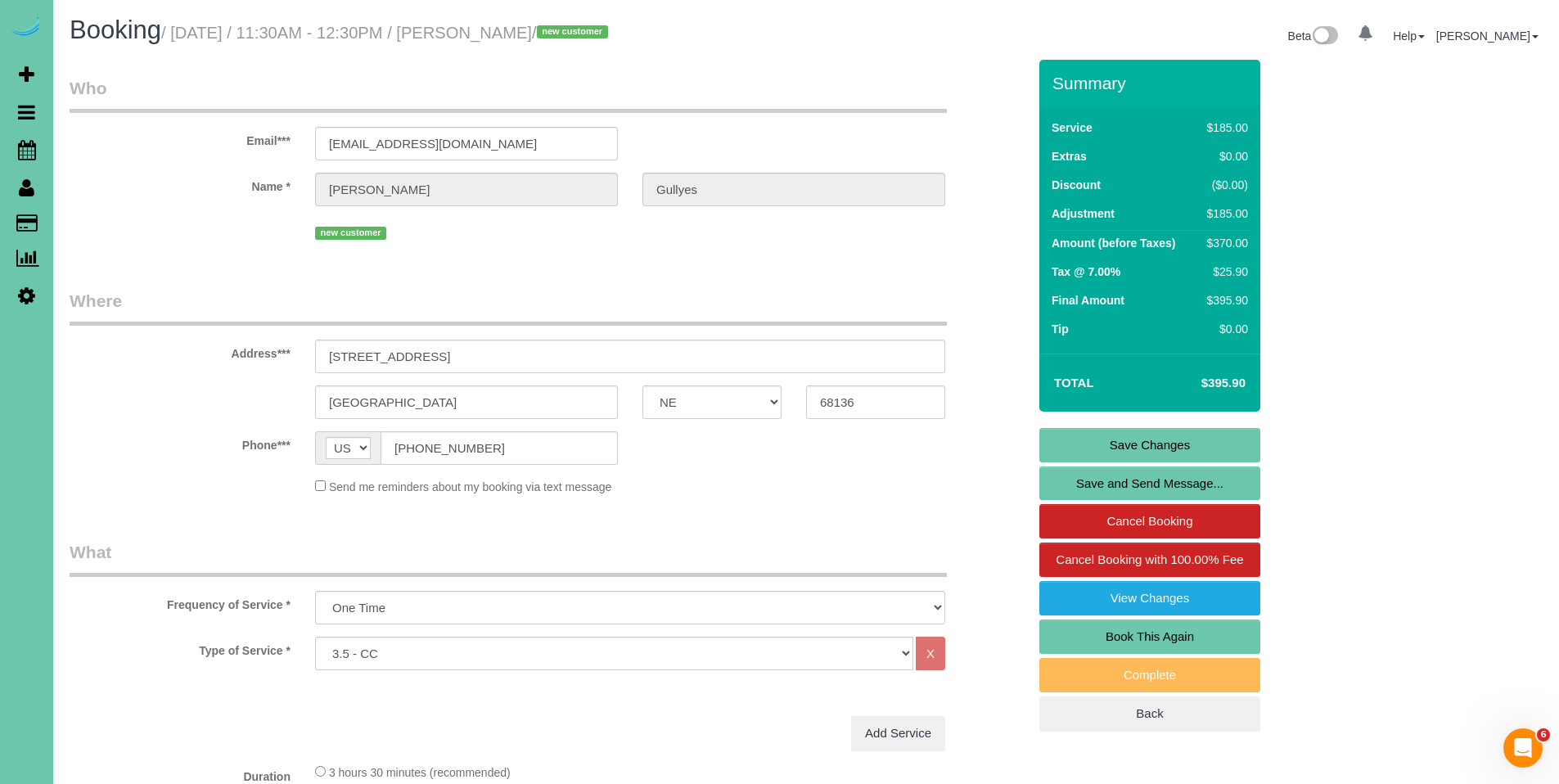
click at [1167, 435] on link "Save Changes" at bounding box center [1150, 446] width 221 height 35
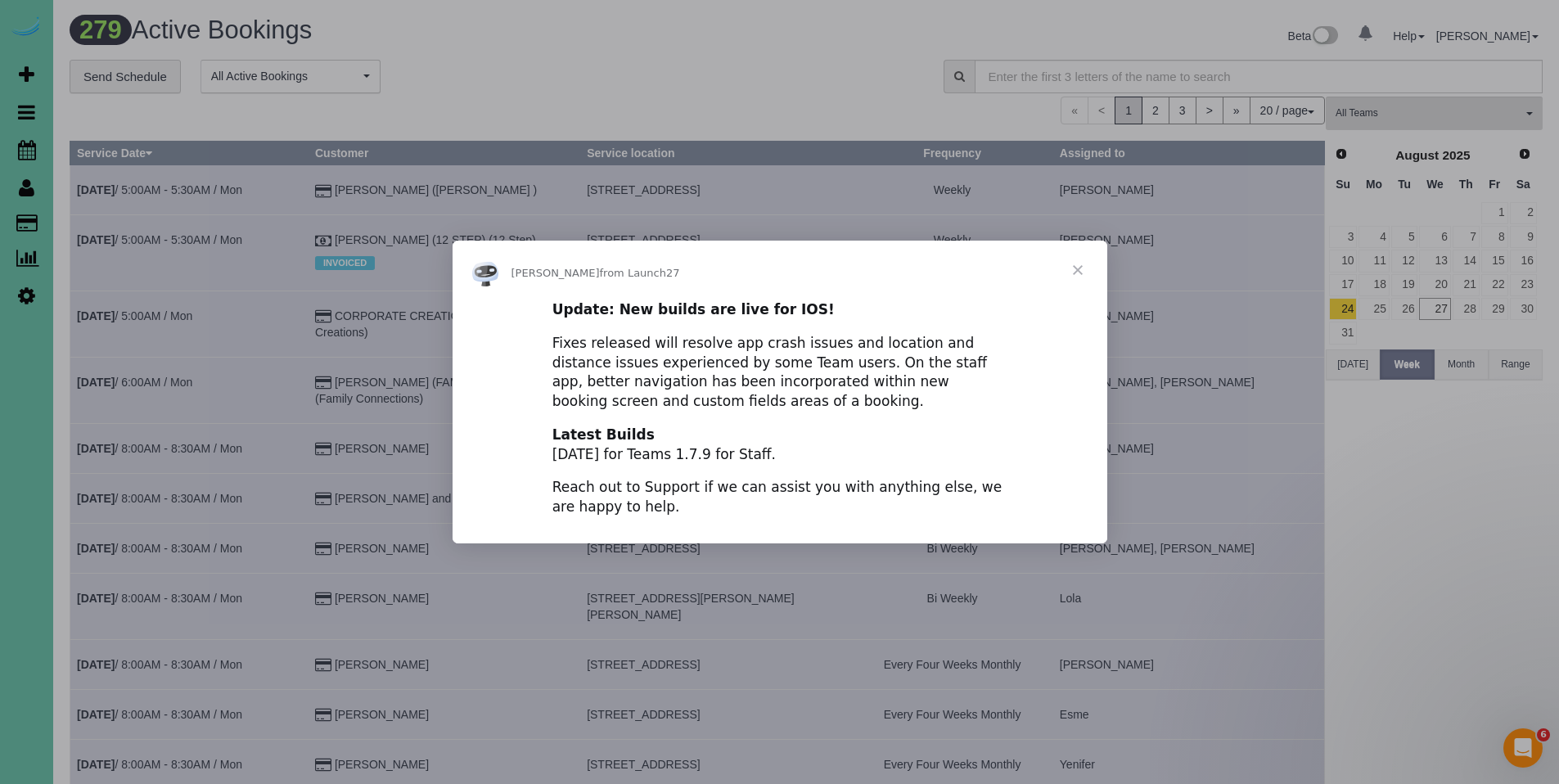
click at [1081, 270] on span "Close" at bounding box center [1078, 270] width 59 height 59
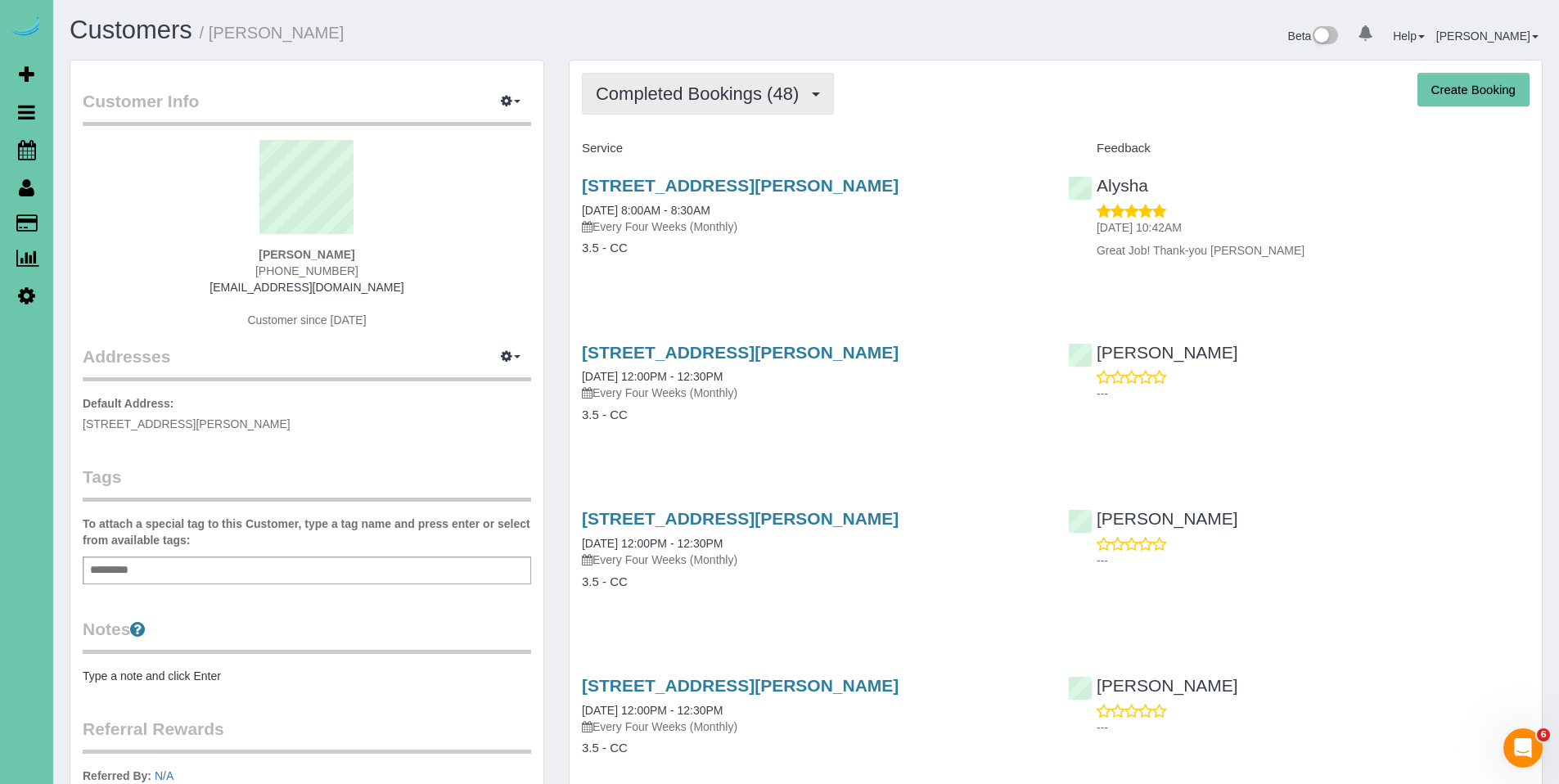
click at [717, 98] on span "Completed Bookings (48)" at bounding box center [701, 93] width 211 height 20
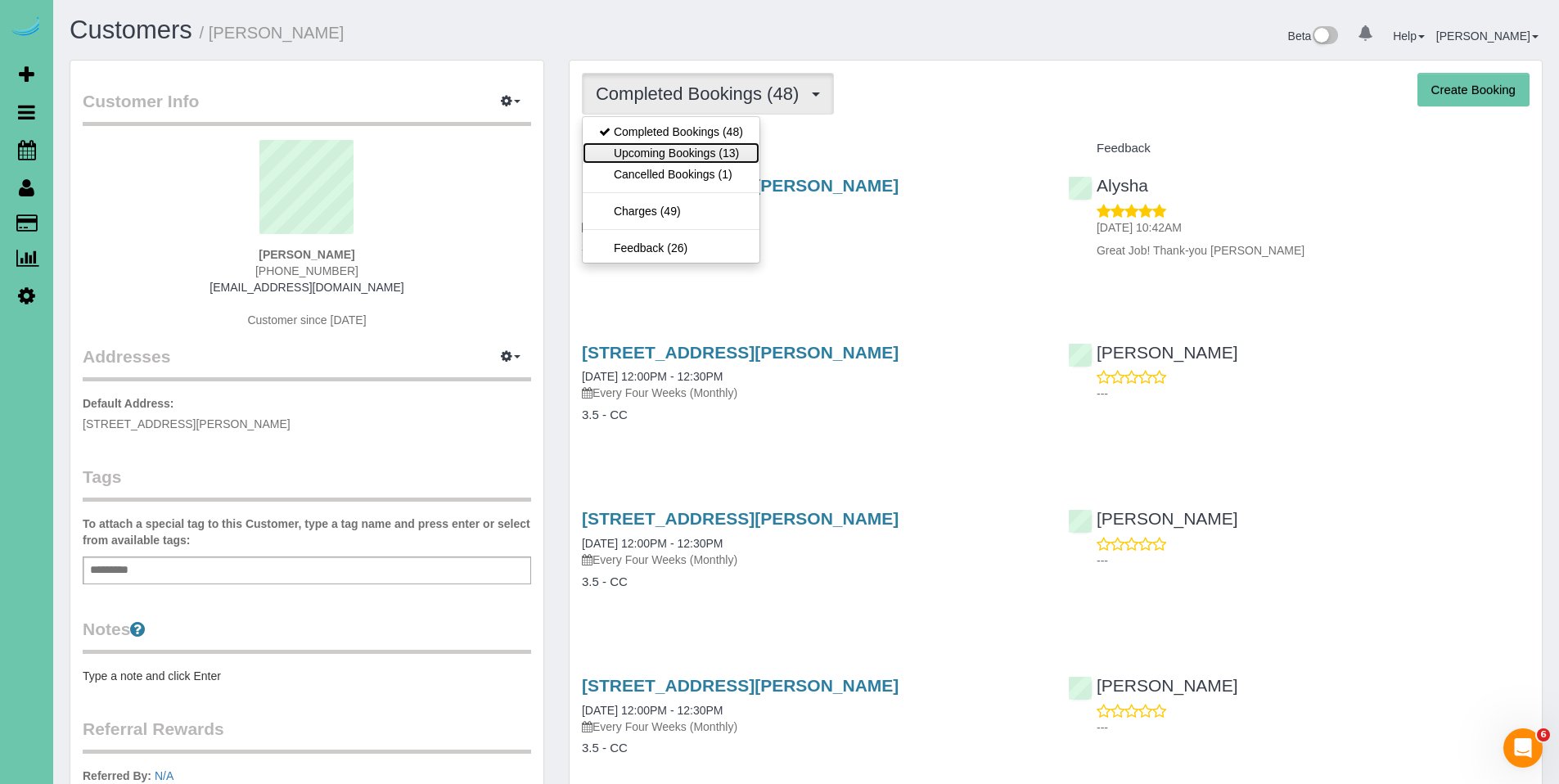
click at [670, 151] on link "Upcoming Bookings (13)" at bounding box center [671, 153] width 177 height 21
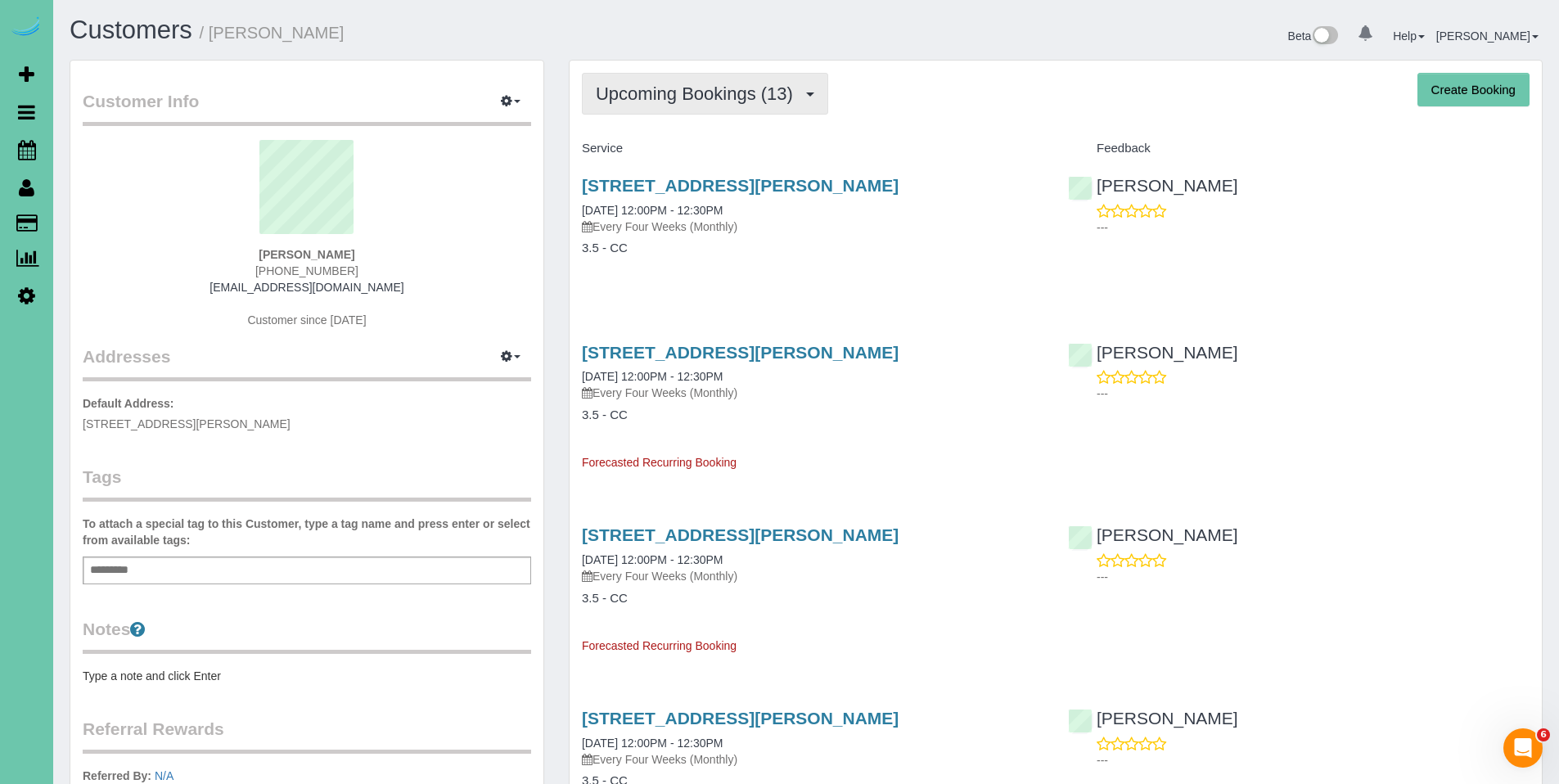
click at [710, 93] on span "Upcoming Bookings (13)" at bounding box center [698, 93] width 206 height 20
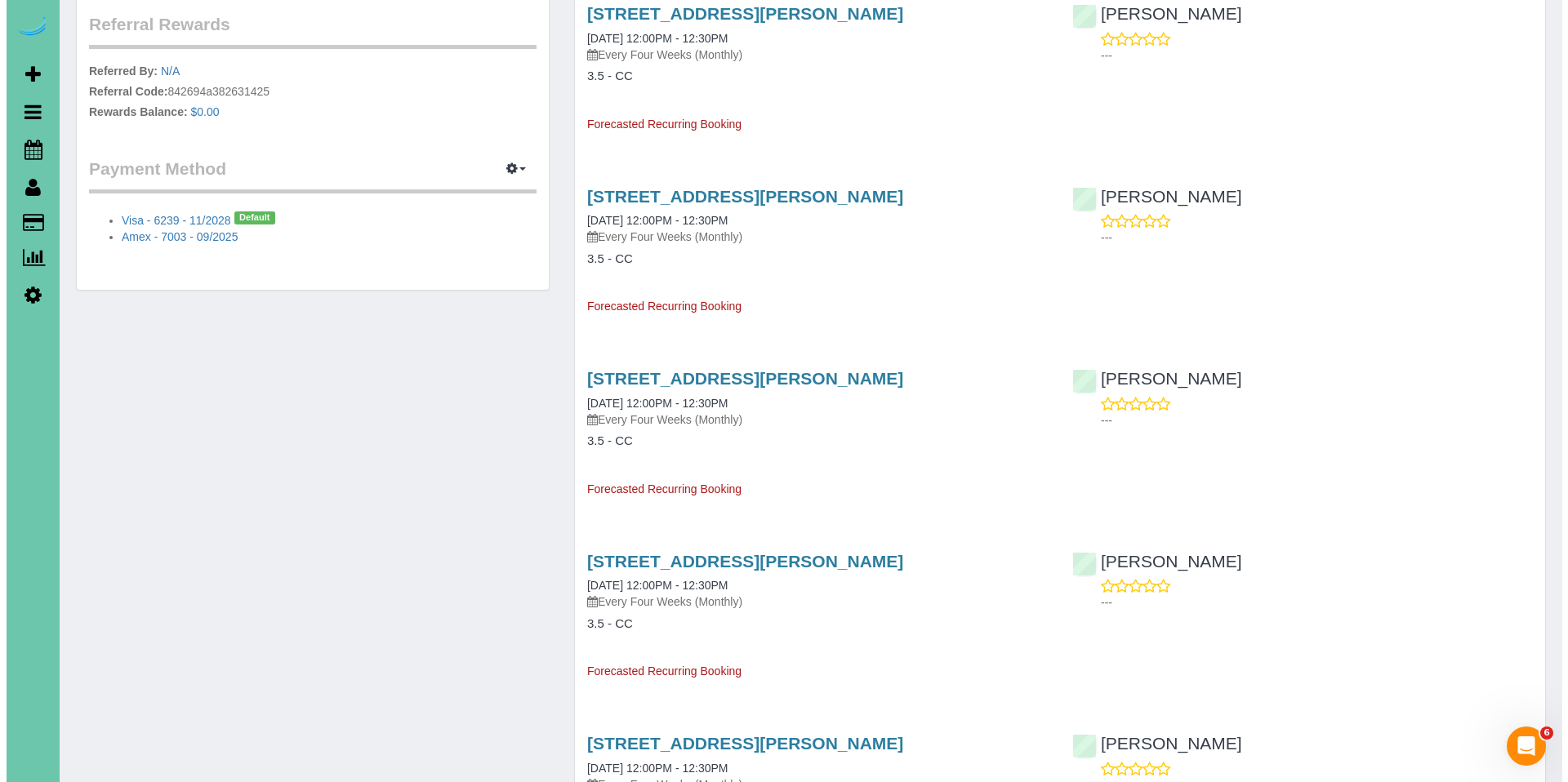
scroll to position [623, 0]
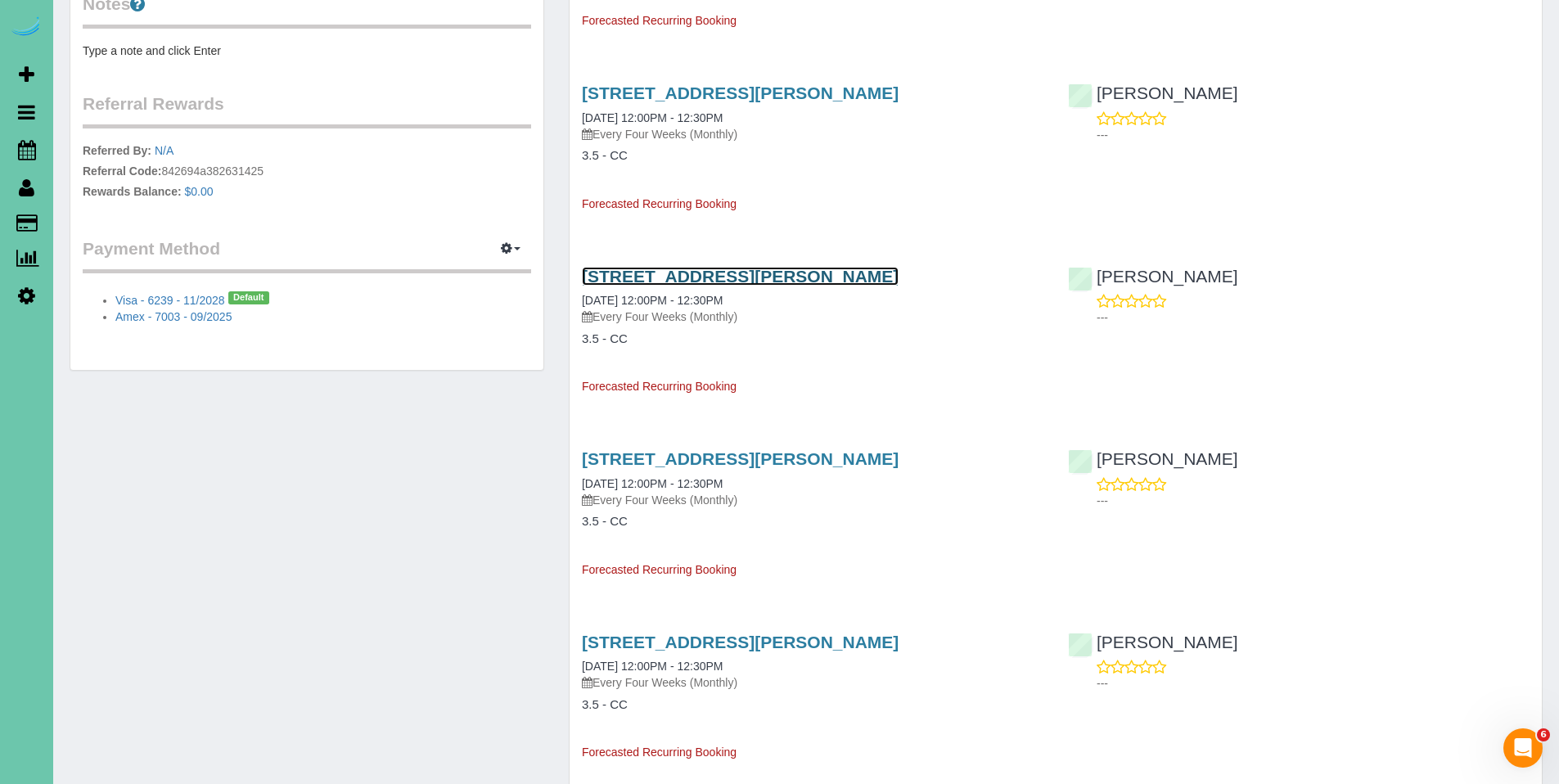
click at [822, 279] on link "9830 Harney Parkway North, Omaha, NE 68114" at bounding box center [740, 276] width 317 height 19
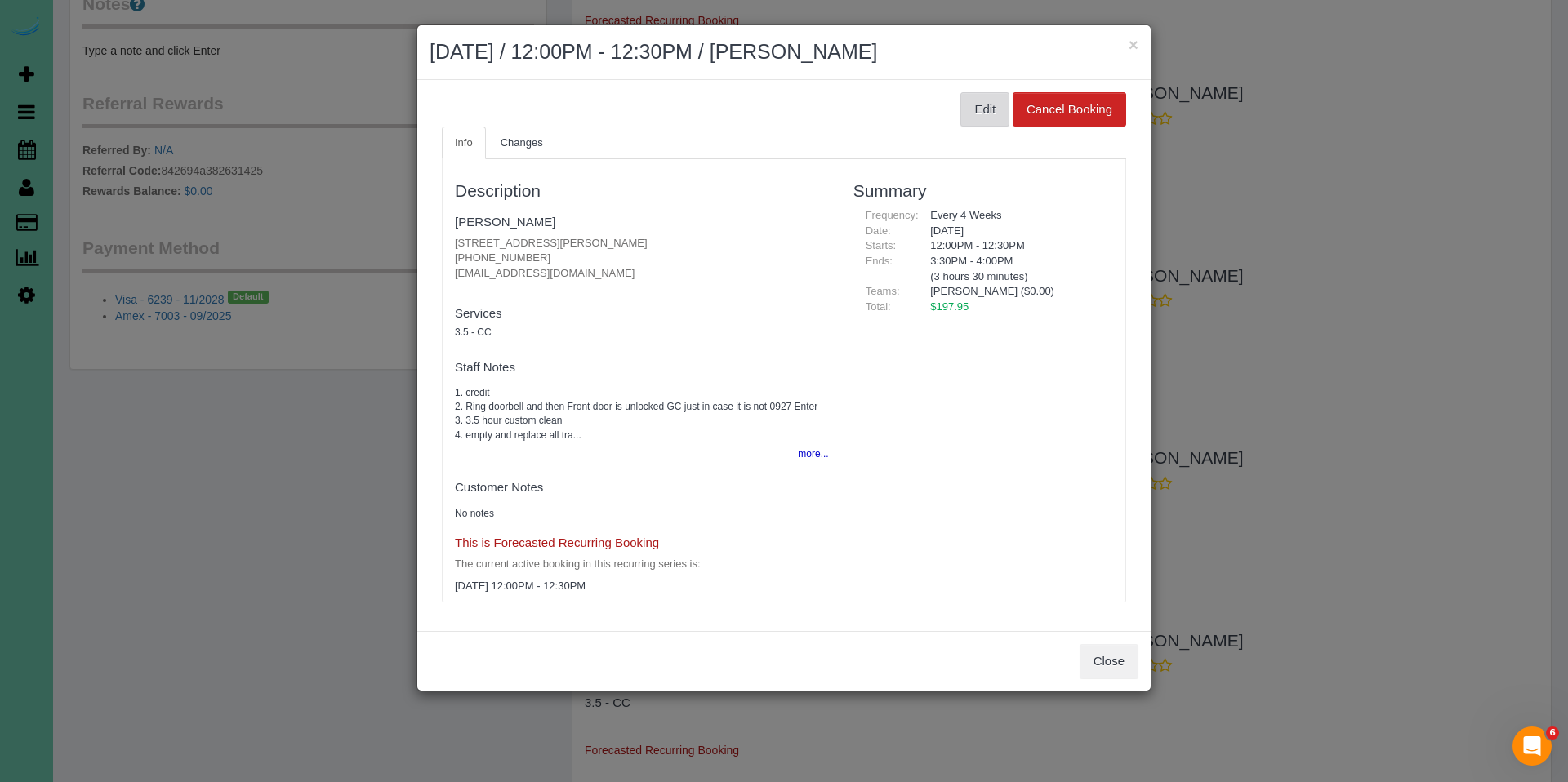
click at [975, 120] on button "Edit" at bounding box center [985, 109] width 49 height 35
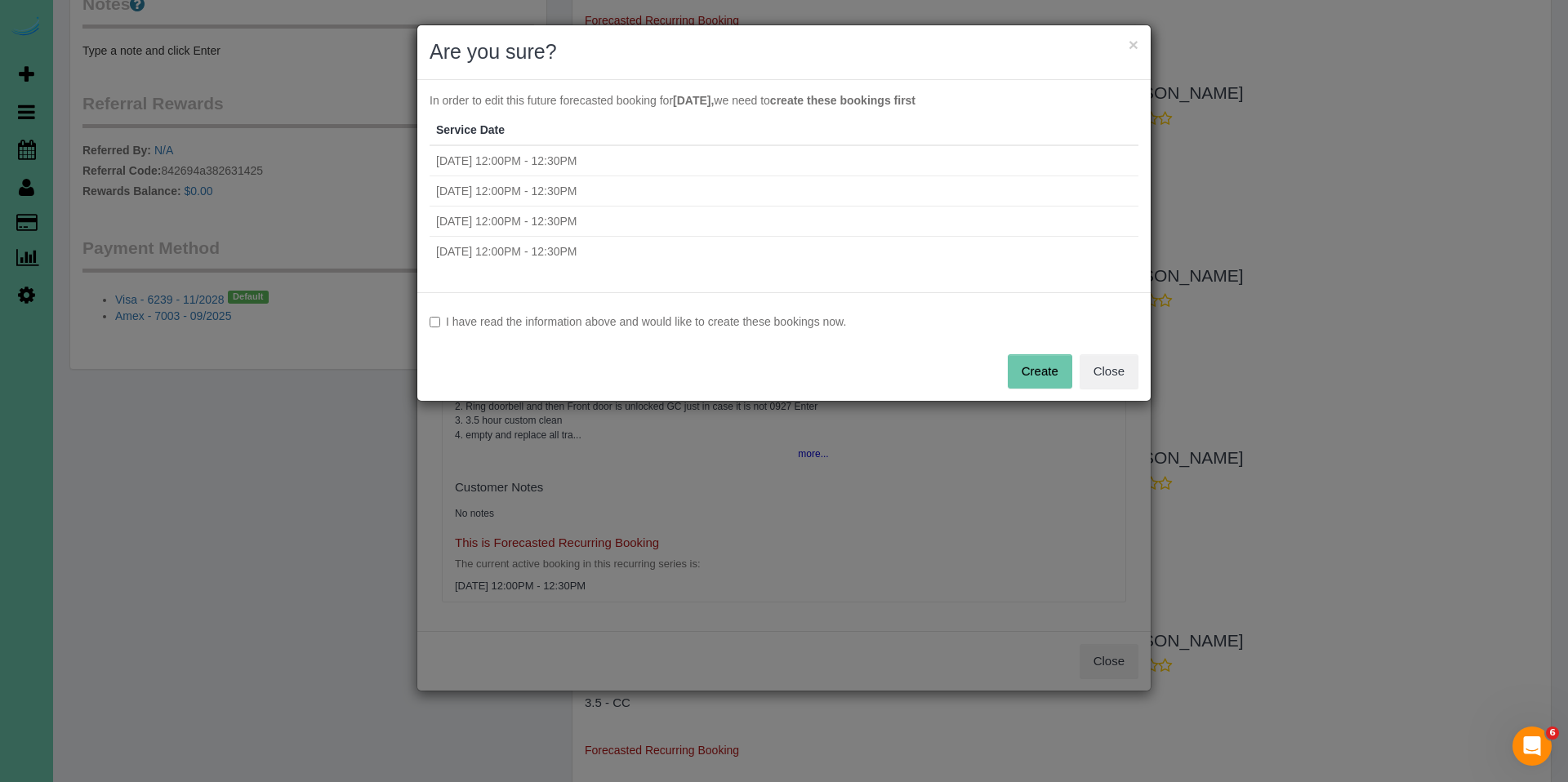
click at [652, 317] on label "I have read the information above and would like to create these bookings now." at bounding box center [784, 322] width 708 height 16
click at [1048, 377] on button "Create" at bounding box center [1040, 371] width 65 height 35
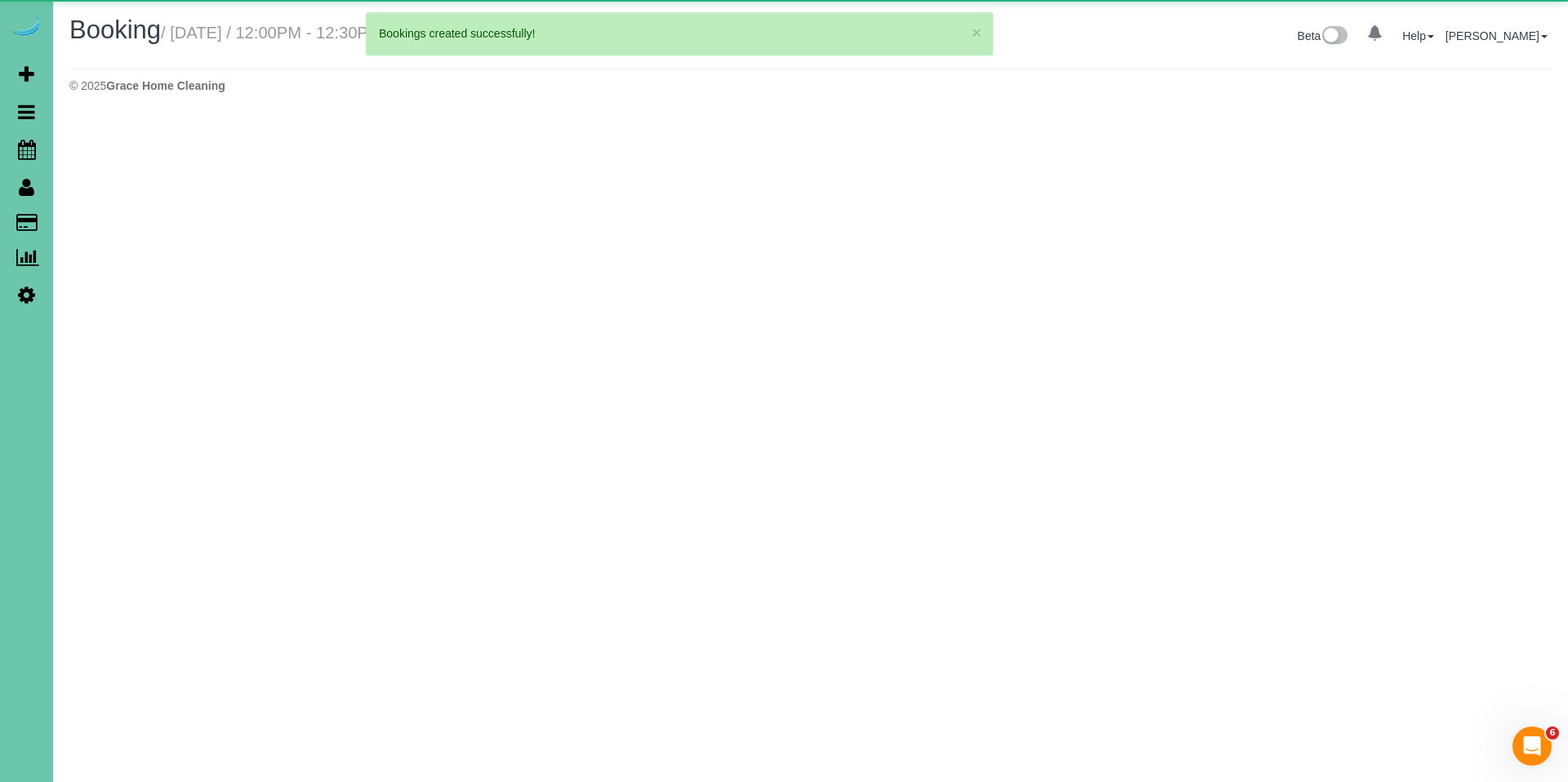
select select "NE"
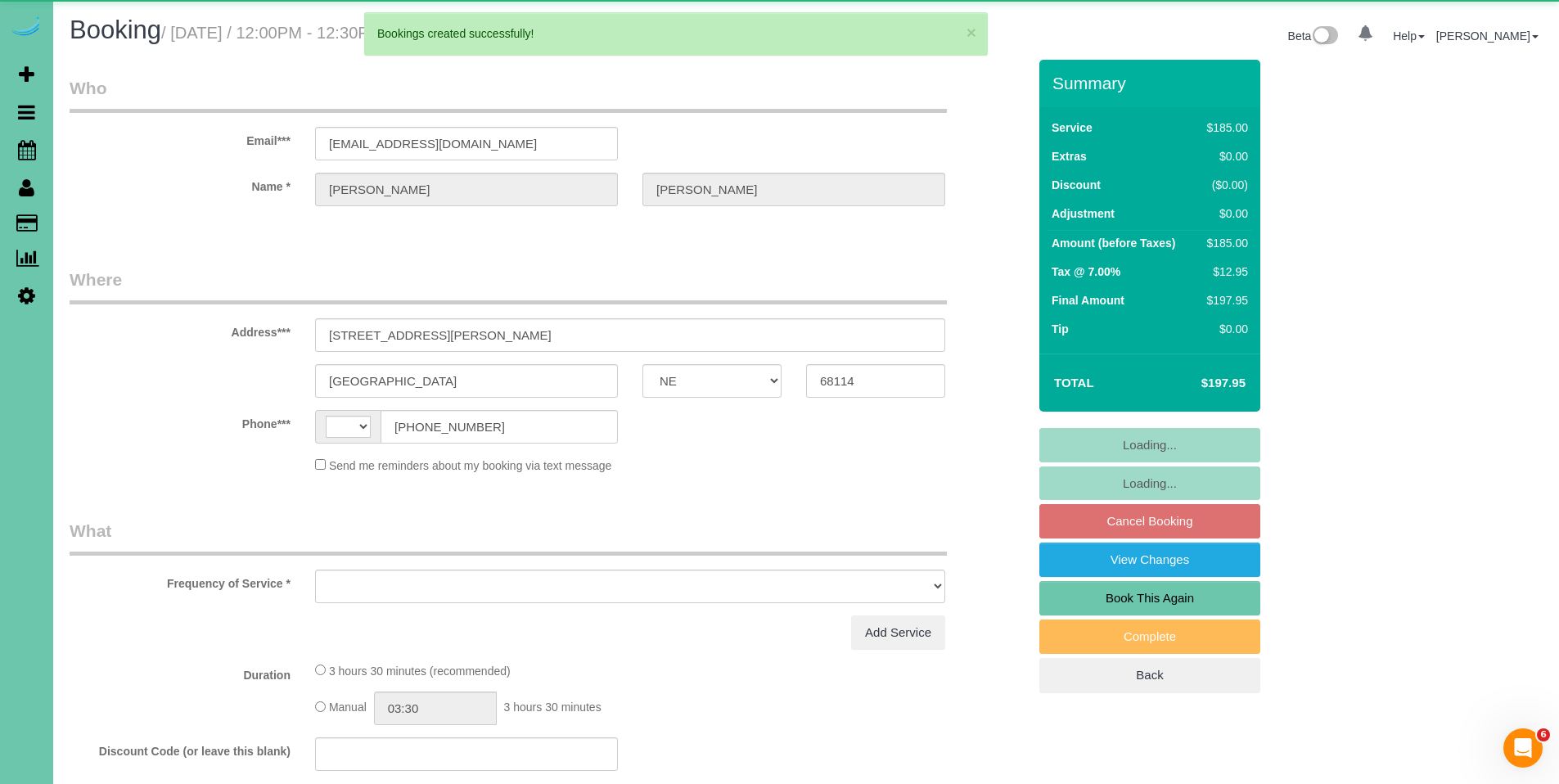
select select "string:US"
select select "object:2294"
select select "string:fspay-3126b6fd-cea1-46ff-aee3-1dc3b11c0a1b"
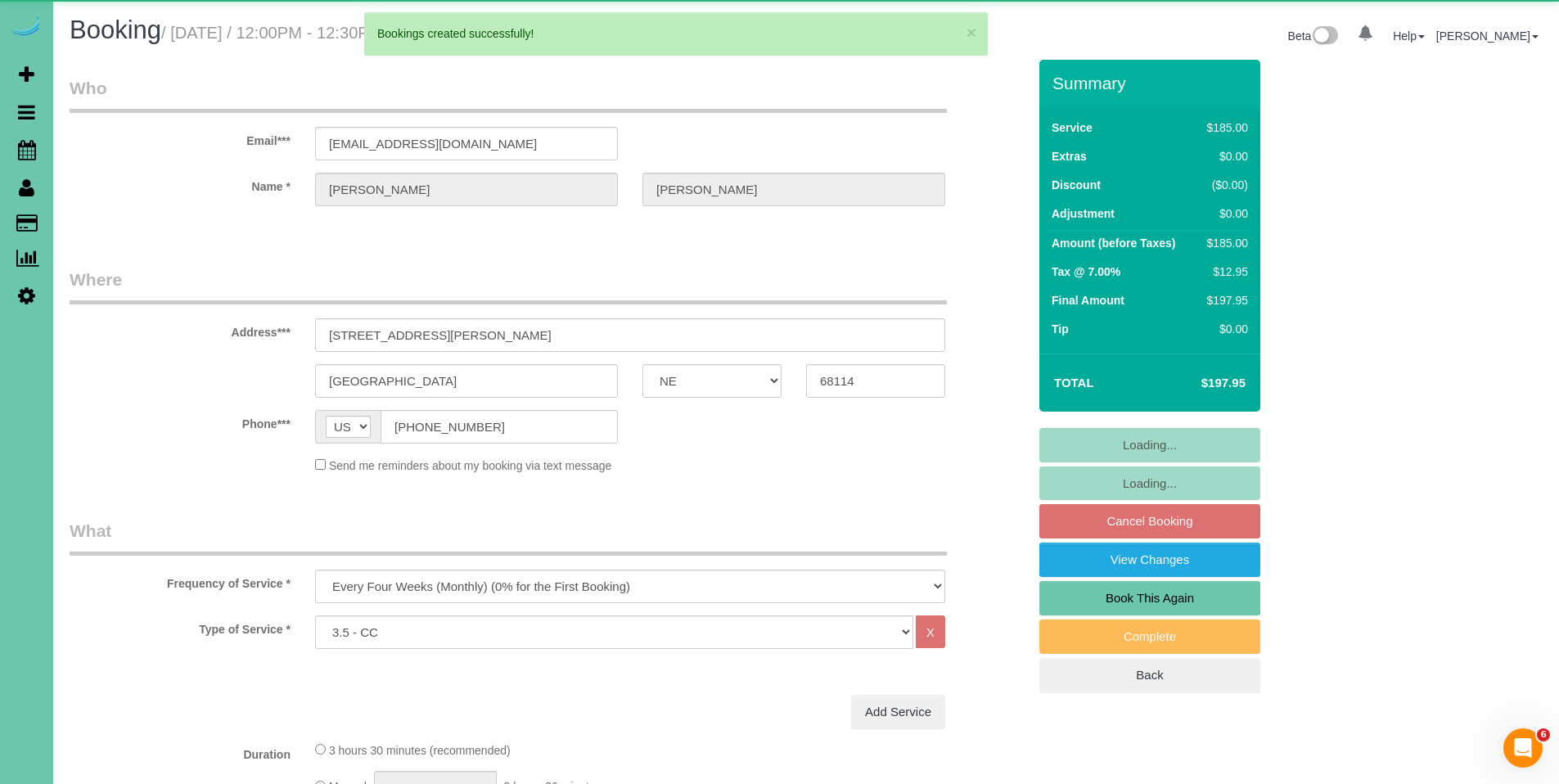
select select "object:2313"
